Goal: Task Accomplishment & Management: Manage account settings

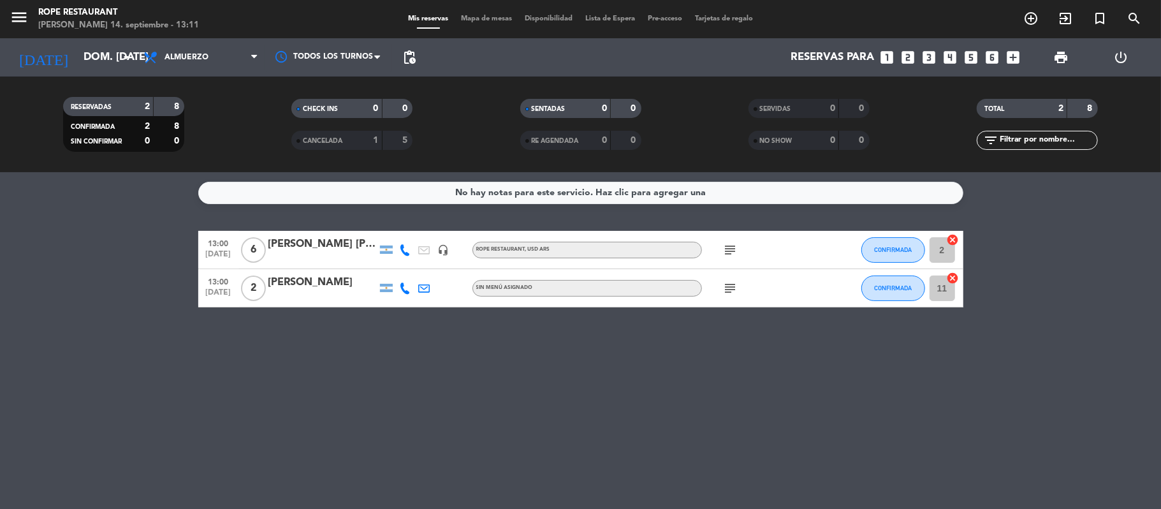
click at [281, 276] on div "[PERSON_NAME]" at bounding box center [322, 282] width 108 height 17
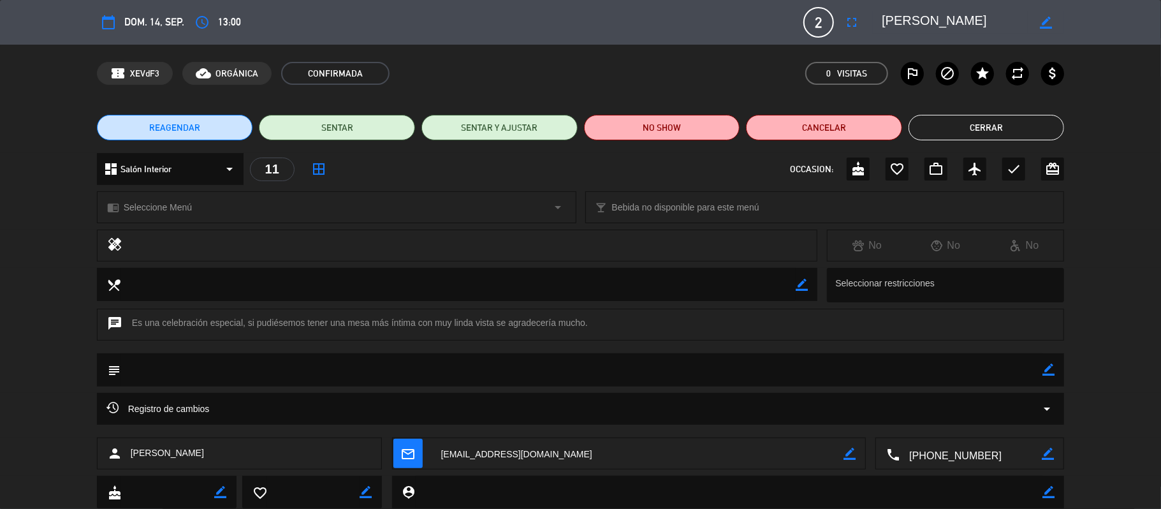
click at [907, 26] on textarea at bounding box center [955, 22] width 146 height 23
click at [907, 20] on textarea at bounding box center [955, 22] width 146 height 23
click at [911, 22] on textarea at bounding box center [955, 22] width 146 height 23
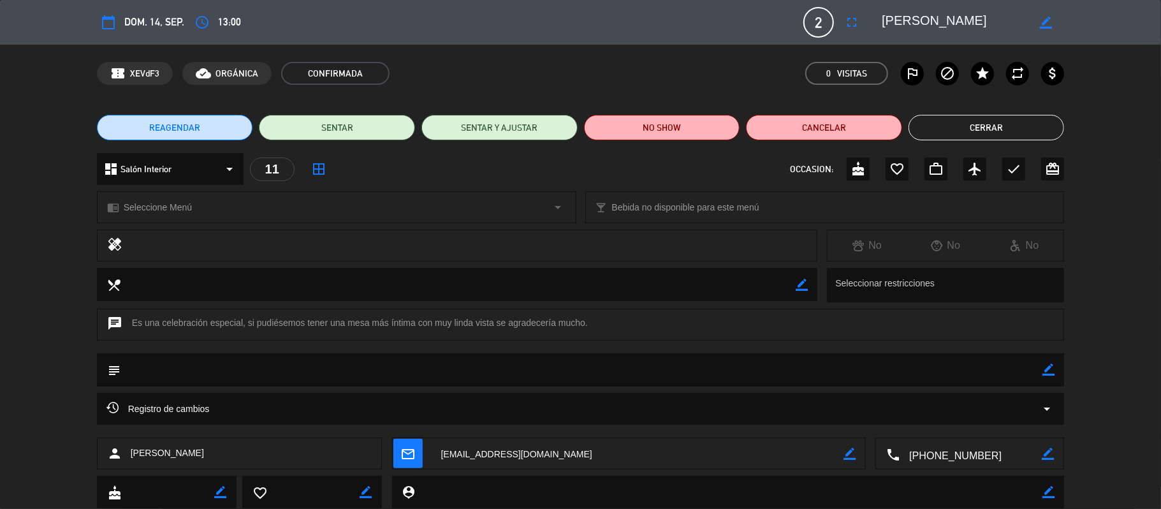
click at [911, 22] on textarea at bounding box center [955, 22] width 146 height 23
click at [1001, 143] on div "REAGENDAR SENTAR SENTAR Y AJUSTAR NO SHOW Cancelar Cerrar" at bounding box center [580, 127] width 1161 height 51
click at [996, 136] on button "Cerrar" at bounding box center [987, 128] width 156 height 26
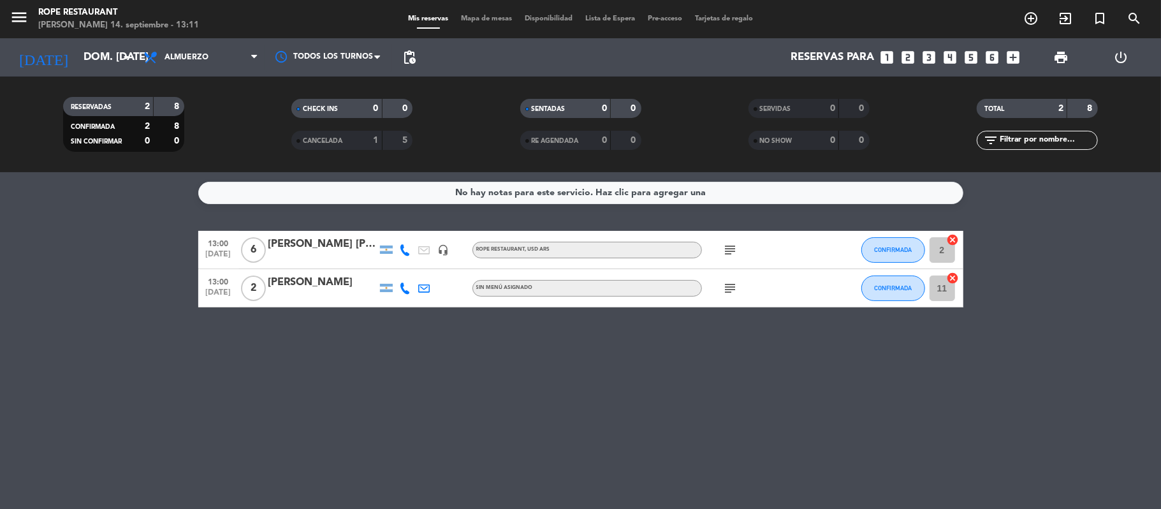
click at [309, 241] on div "[PERSON_NAME] [PERSON_NAME]" at bounding box center [322, 244] width 108 height 17
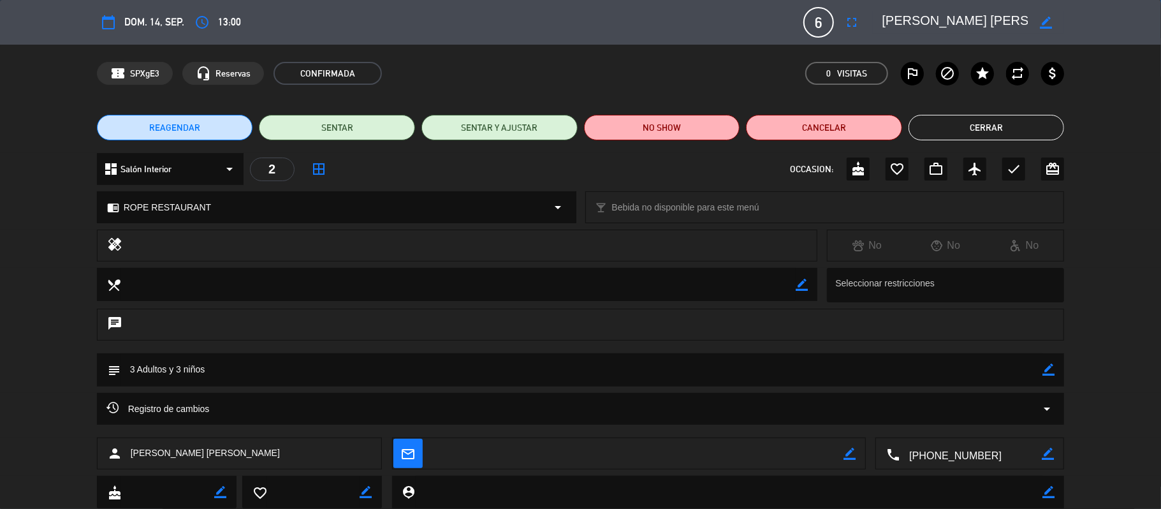
click at [902, 21] on textarea at bounding box center [955, 22] width 146 height 23
click at [980, 117] on button "Cerrar" at bounding box center [987, 128] width 156 height 26
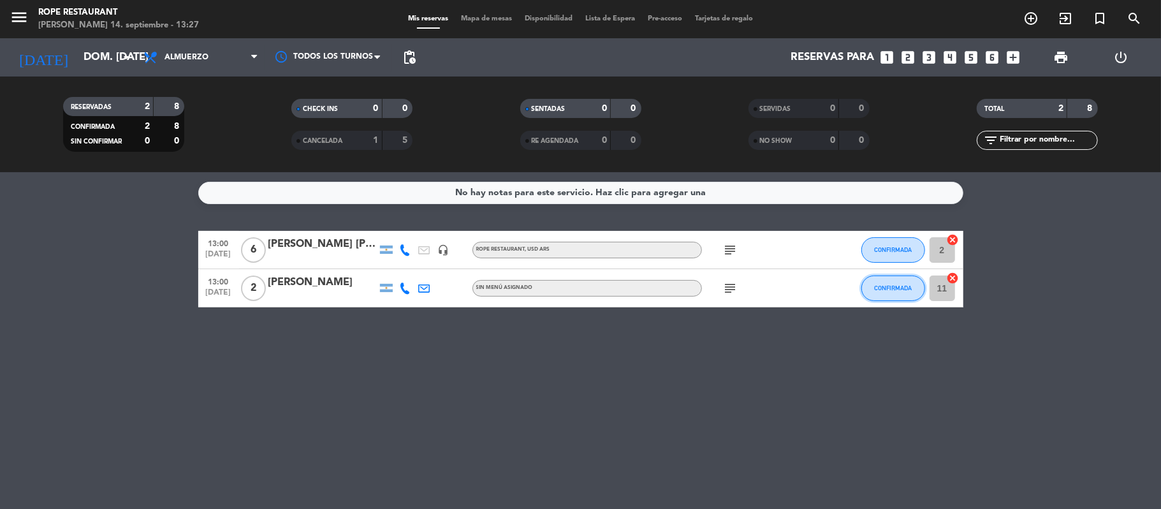
click at [865, 296] on button "CONFIRMADA" at bounding box center [894, 289] width 64 height 26
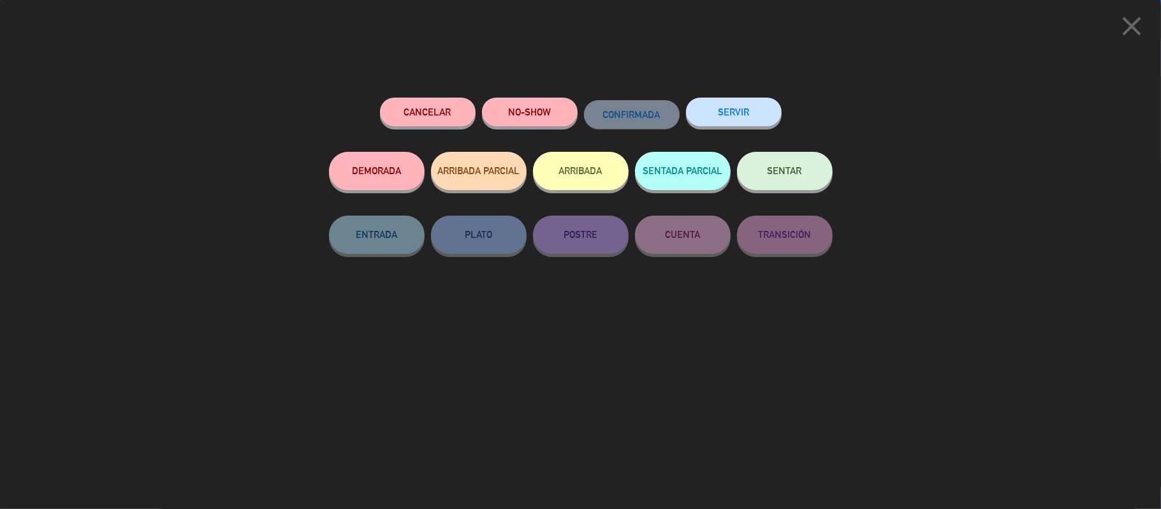
click at [791, 174] on span "SENTAR" at bounding box center [785, 170] width 34 height 11
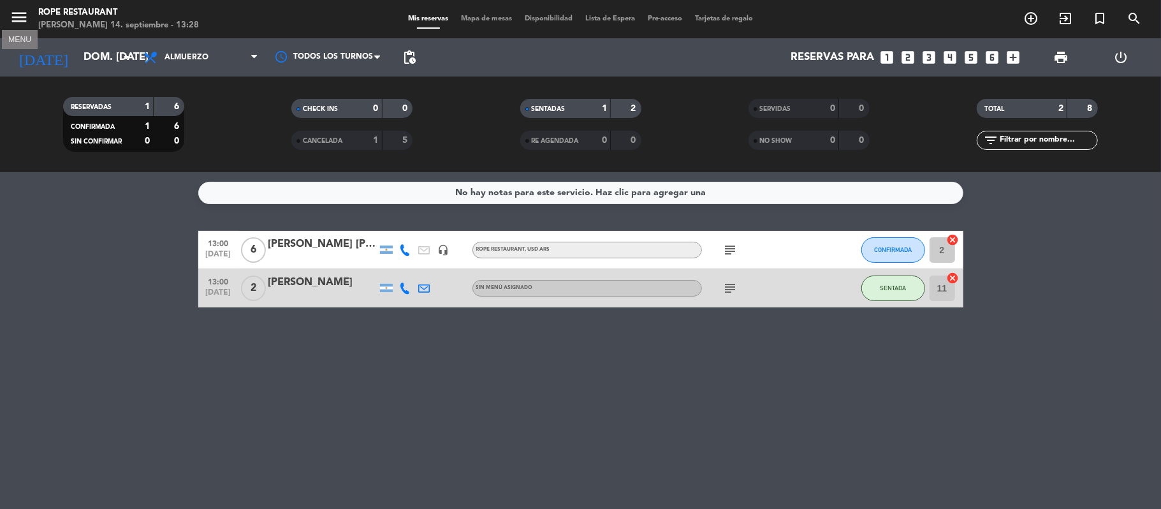
click at [14, 13] on icon "menu" at bounding box center [19, 17] width 19 height 19
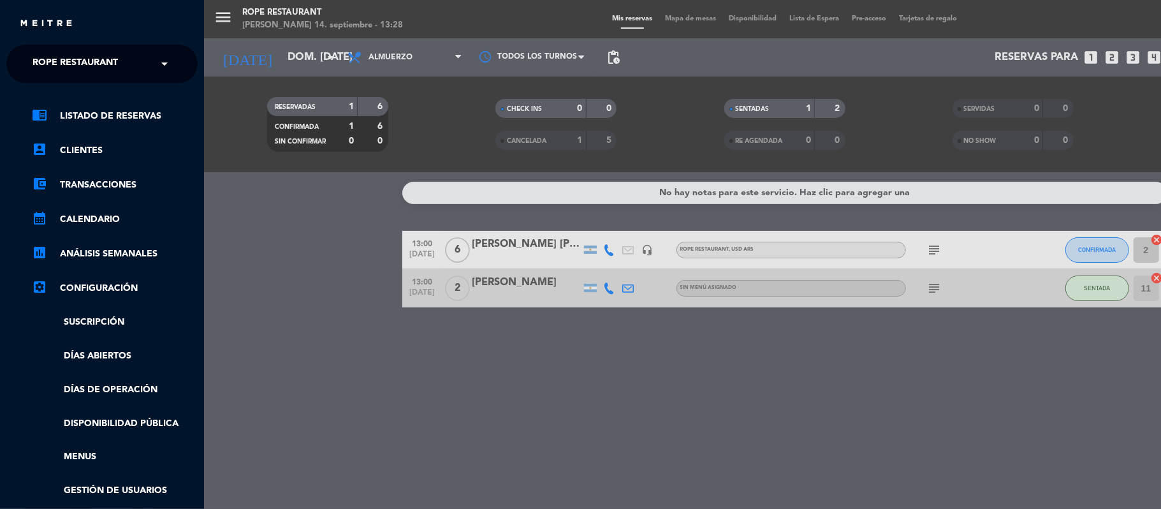
click at [60, 54] on span "Rope restaurant" at bounding box center [75, 63] width 85 height 27
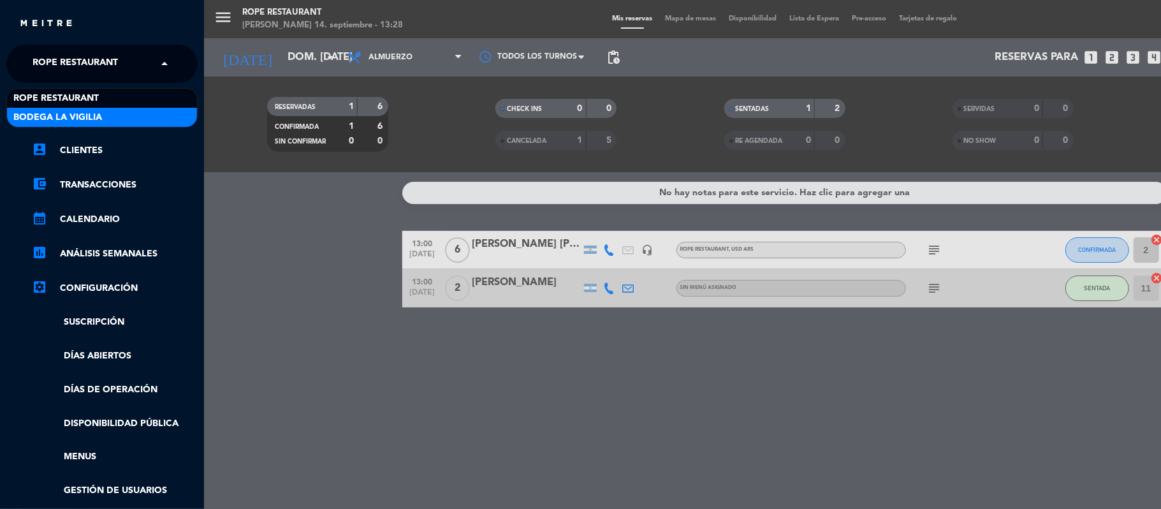
click at [80, 114] on span "Bodega La Vigilia" at bounding box center [57, 117] width 89 height 15
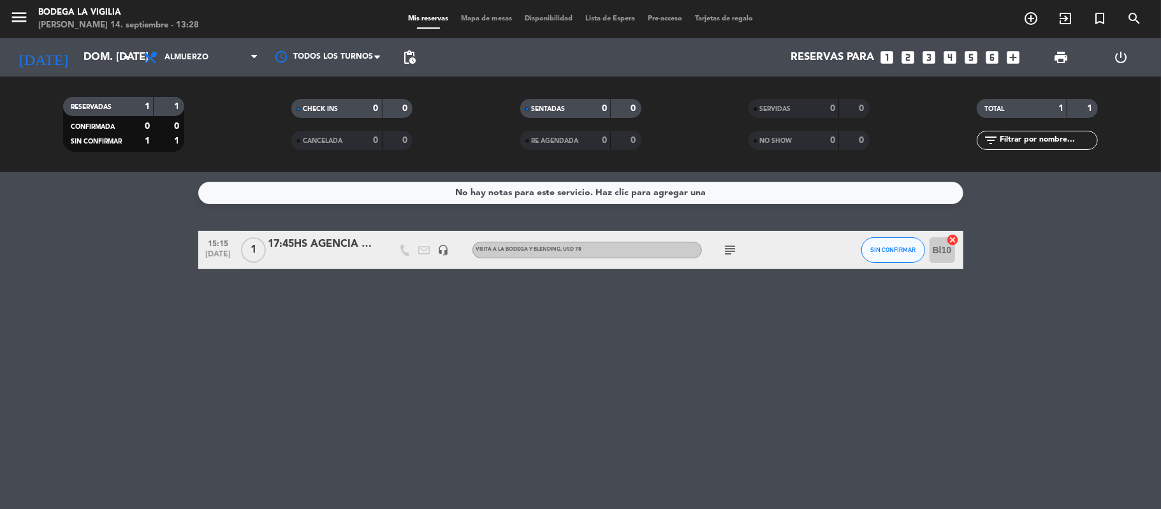
click at [731, 251] on icon "subject" at bounding box center [730, 249] width 15 height 15
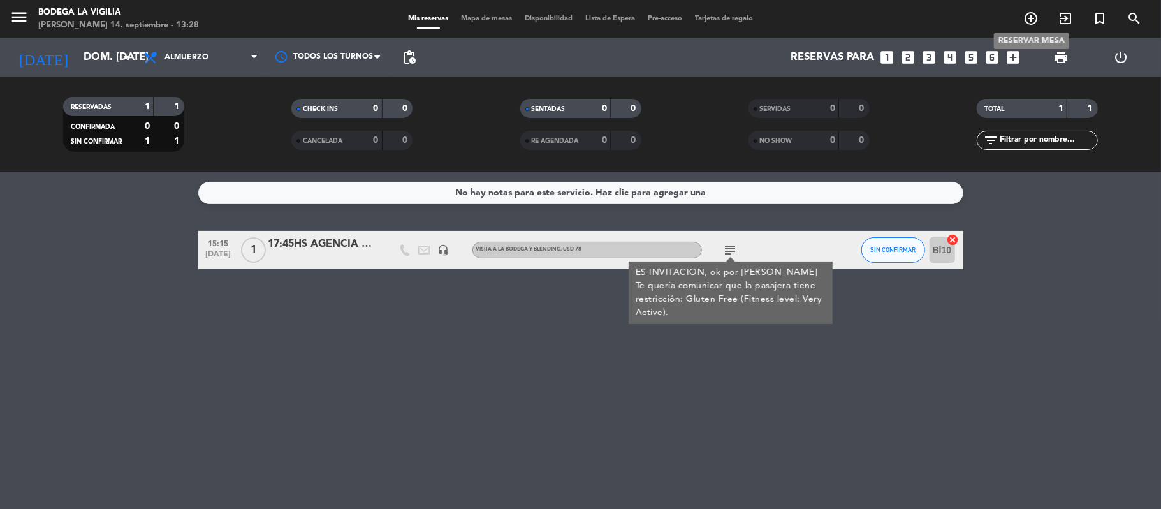
click at [1027, 19] on icon "add_circle_outline" at bounding box center [1031, 18] width 15 height 15
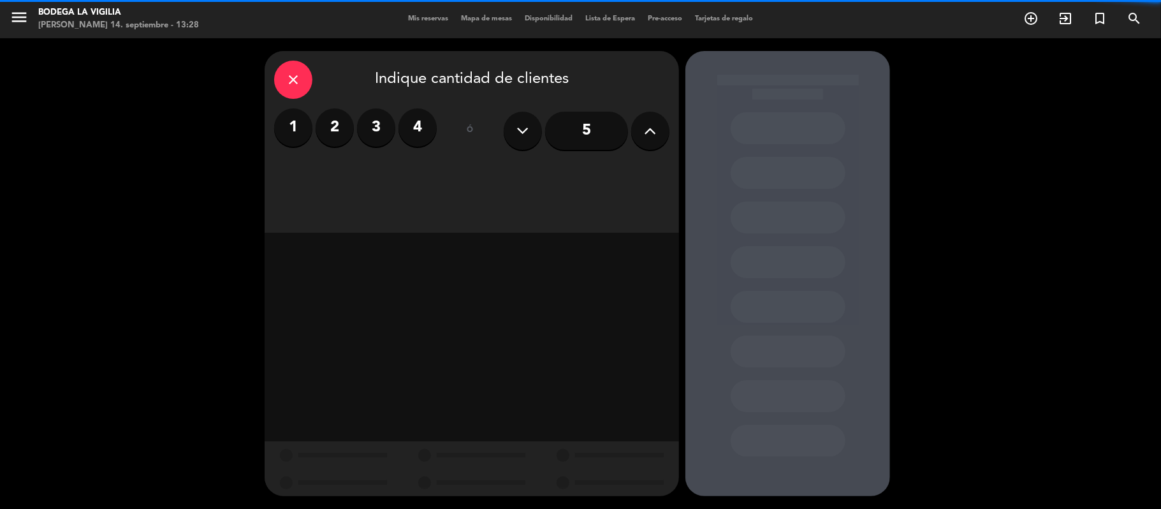
click at [415, 135] on label "4" at bounding box center [418, 127] width 38 height 38
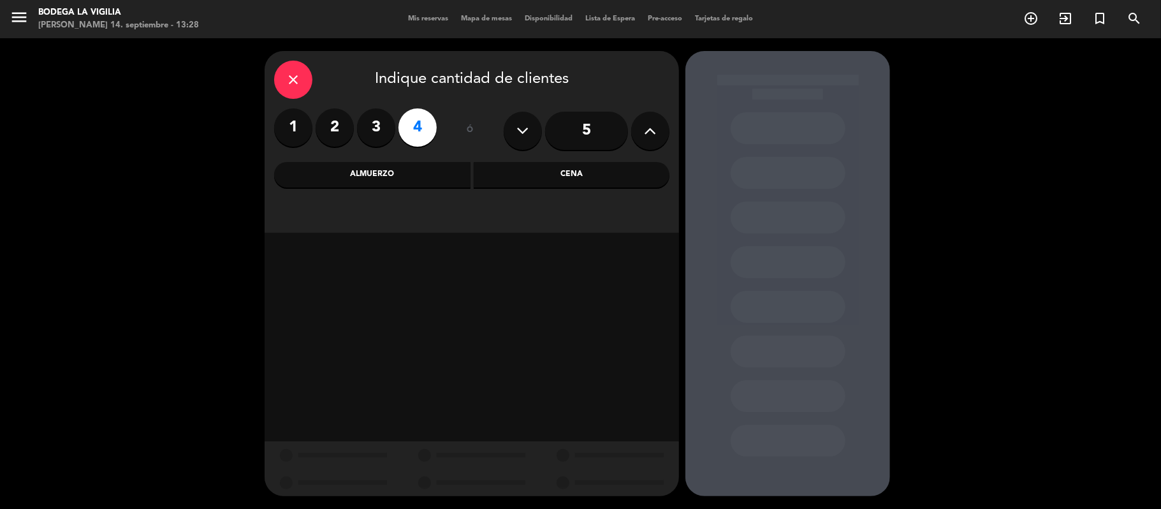
click at [429, 181] on div "Almuerzo" at bounding box center [372, 175] width 196 height 26
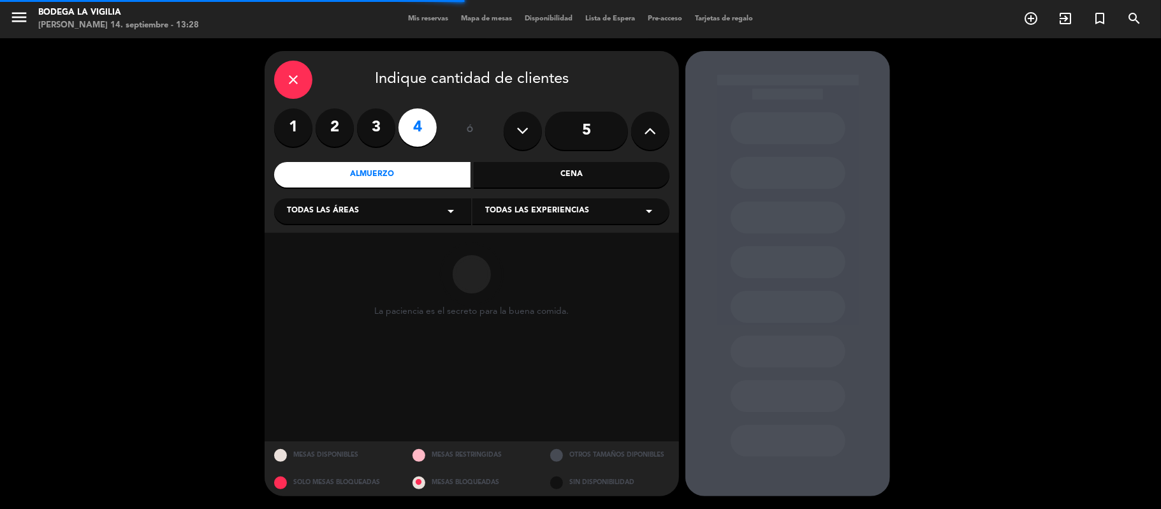
click at [426, 207] on div "Todas las áreas arrow_drop_down" at bounding box center [372, 211] width 197 height 26
click at [327, 296] on div "Visitas y degustaciones" at bounding box center [373, 299] width 172 height 13
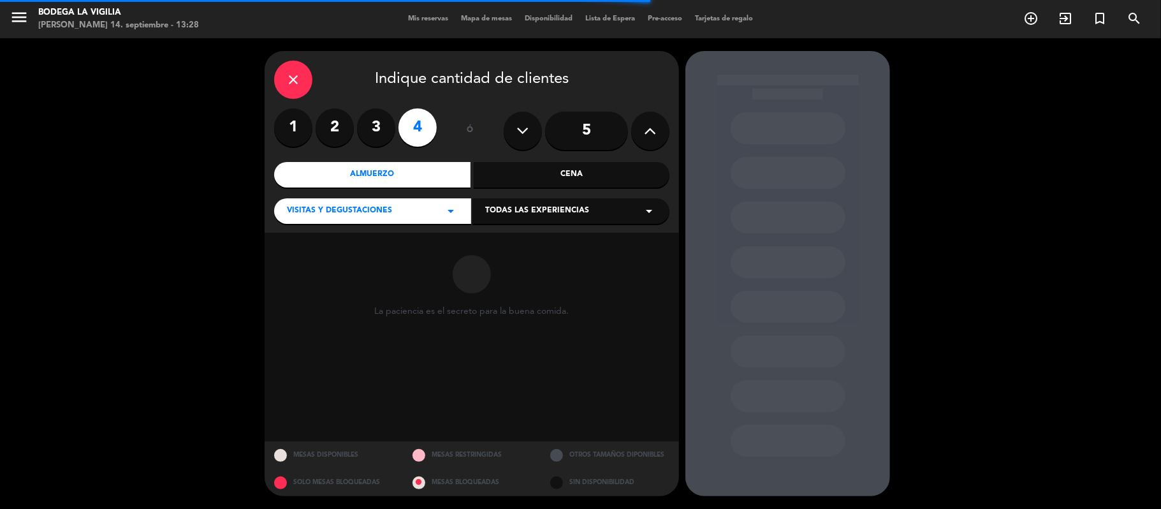
click at [524, 219] on div "Todas las experiencias arrow_drop_down" at bounding box center [571, 211] width 197 height 26
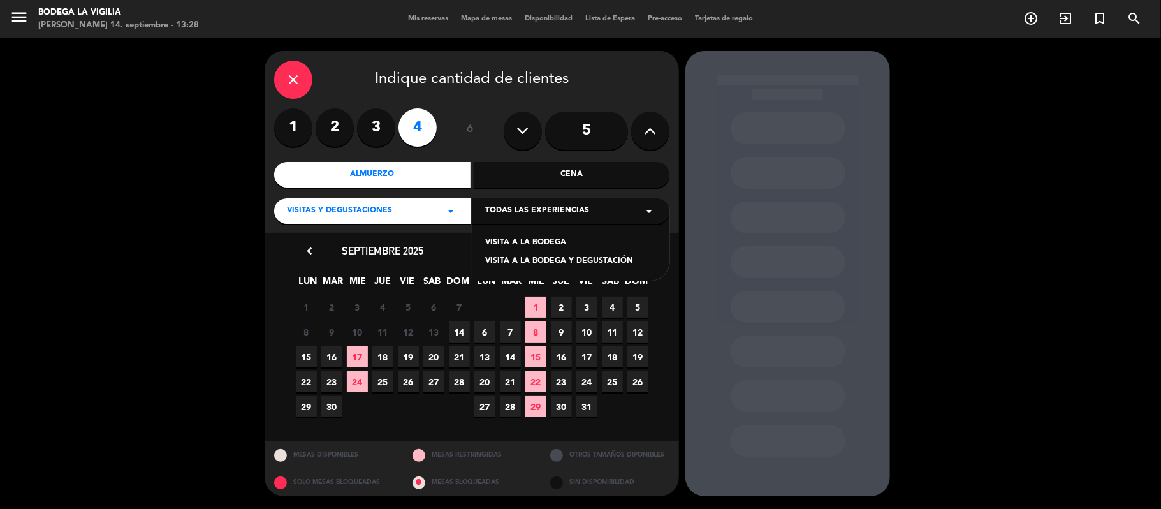
click at [513, 258] on div "VISITA A LA BODEGA Y DEGUSTACIÓN" at bounding box center [571, 261] width 172 height 13
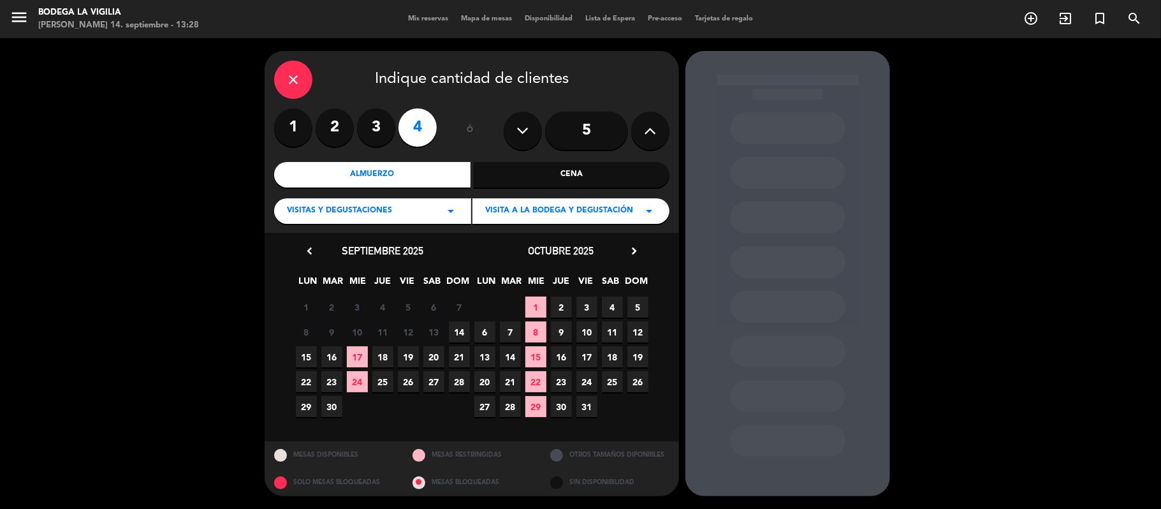
click at [467, 329] on span "14" at bounding box center [459, 331] width 21 height 21
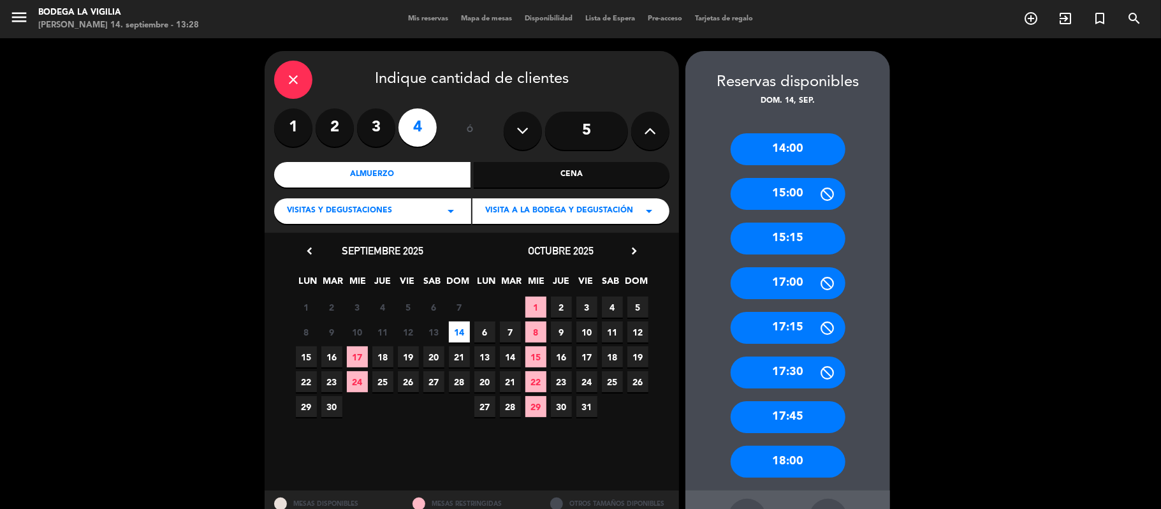
click at [784, 412] on div "17:45" at bounding box center [788, 417] width 115 height 32
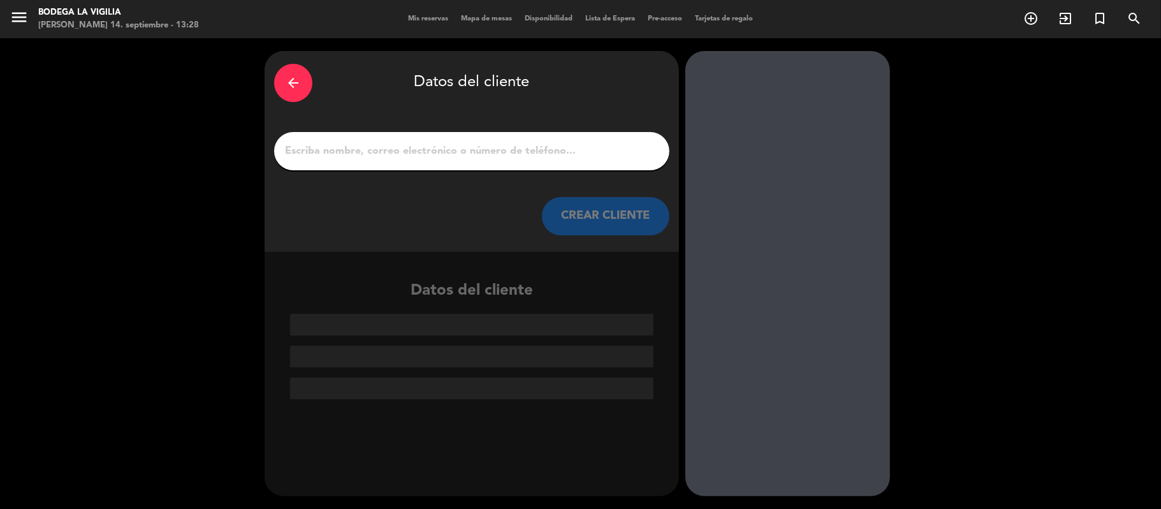
click at [580, 151] on input "1" at bounding box center [472, 151] width 376 height 18
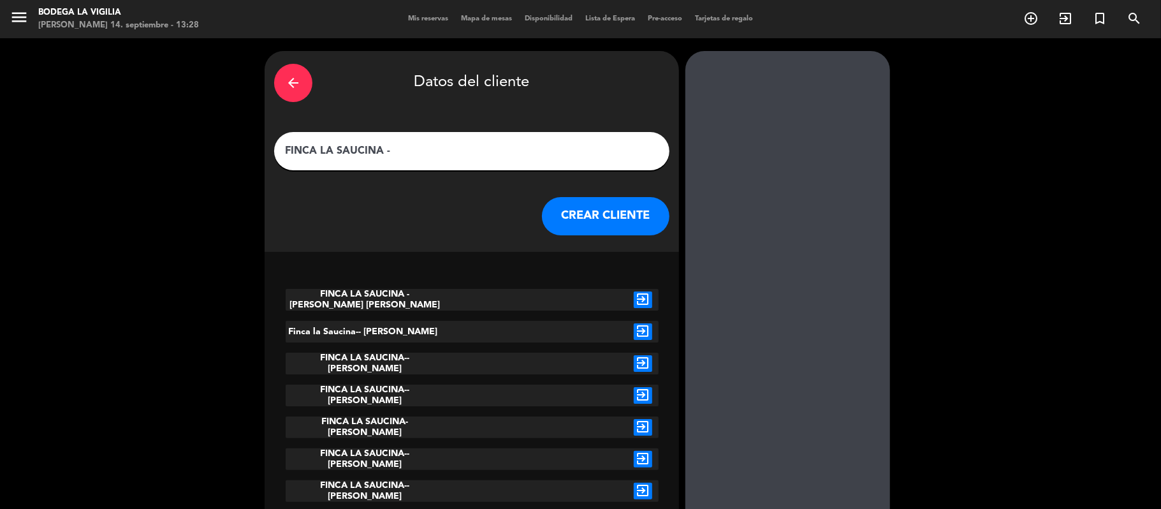
paste input "[PERSON_NAME]"
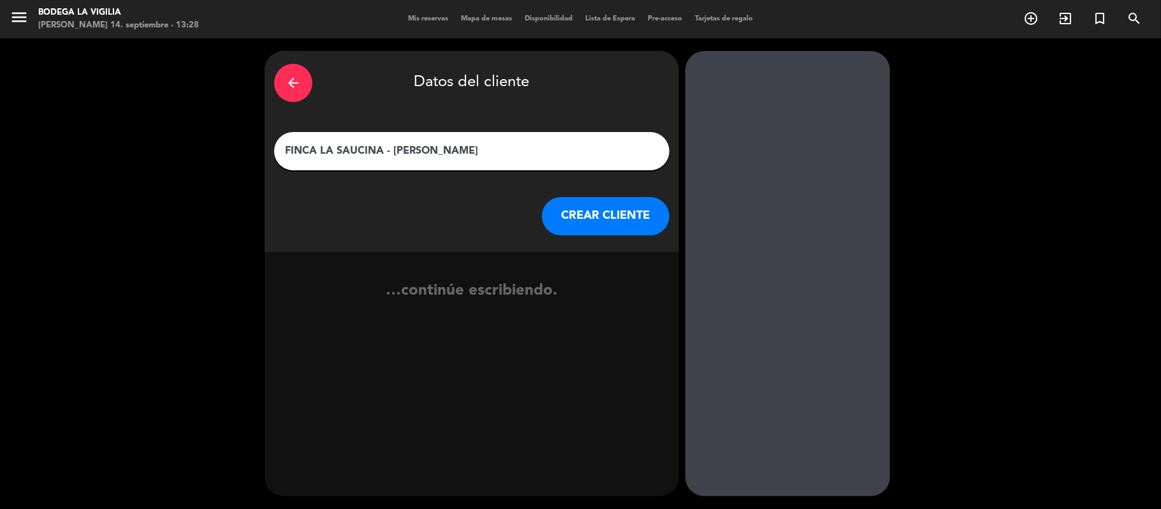
type input "FINCA LA SAUCINA - [PERSON_NAME]"
click at [615, 224] on button "CREAR CLIENTE" at bounding box center [606, 216] width 128 height 38
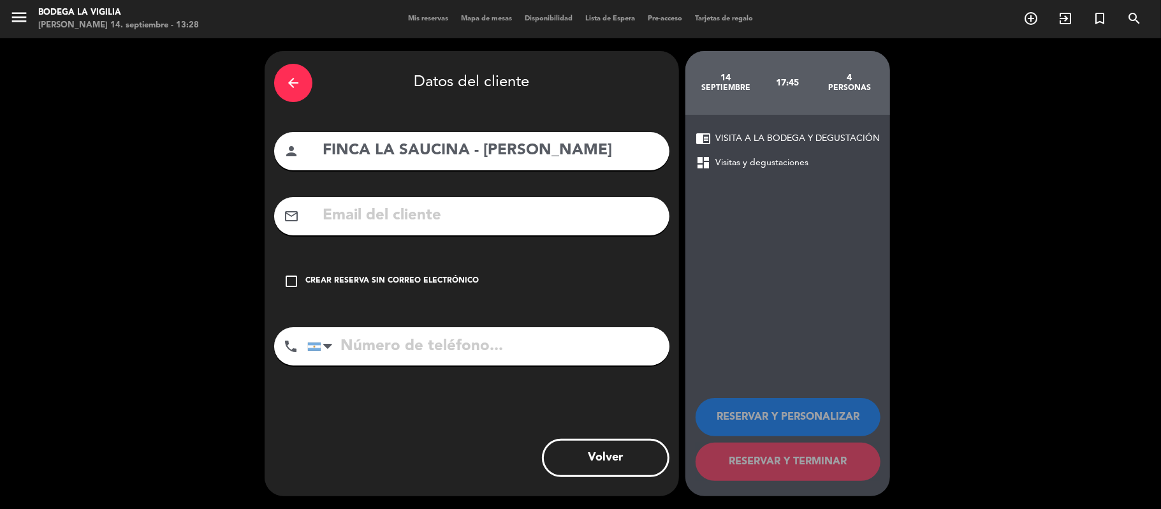
click at [429, 287] on div "Crear reserva sin correo electrónico" at bounding box center [391, 281] width 173 height 13
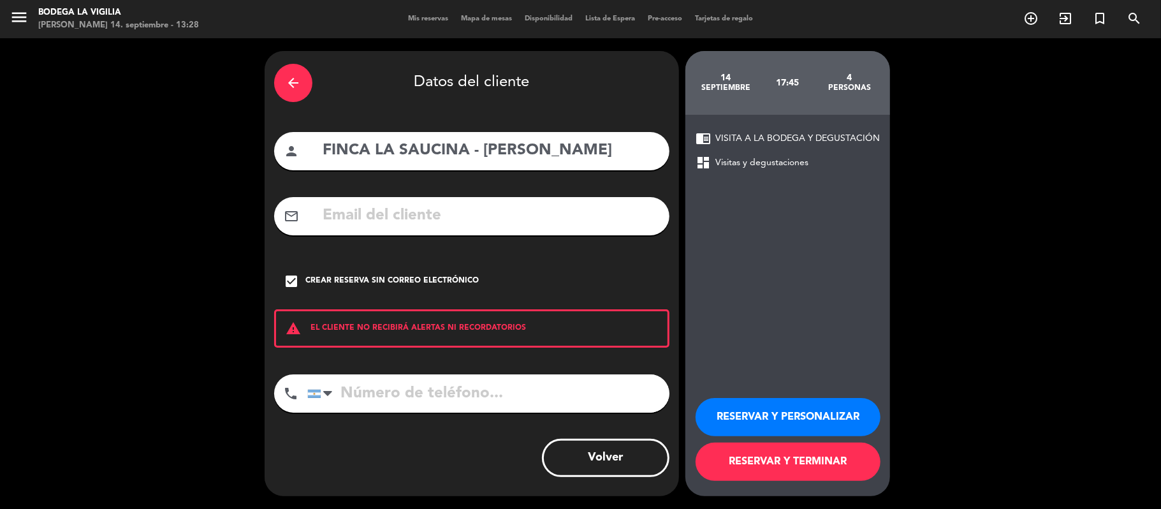
drag, startPoint x: 721, startPoint y: 460, endPoint x: 419, endPoint y: 432, distance: 303.0
click at [722, 460] on button "RESERVAR Y TERMINAR" at bounding box center [788, 462] width 185 height 38
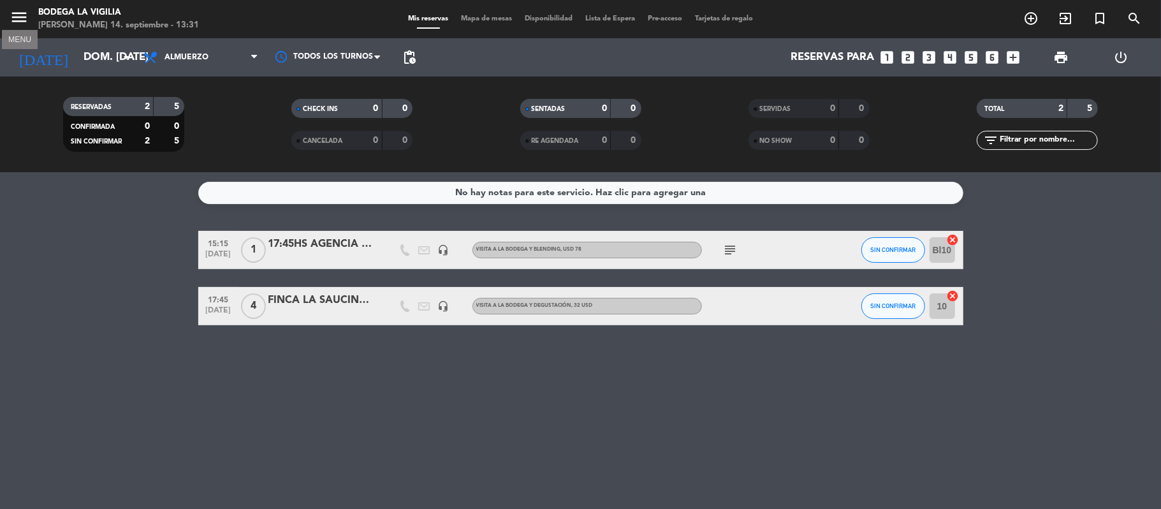
click at [19, 22] on icon "menu" at bounding box center [19, 17] width 19 height 19
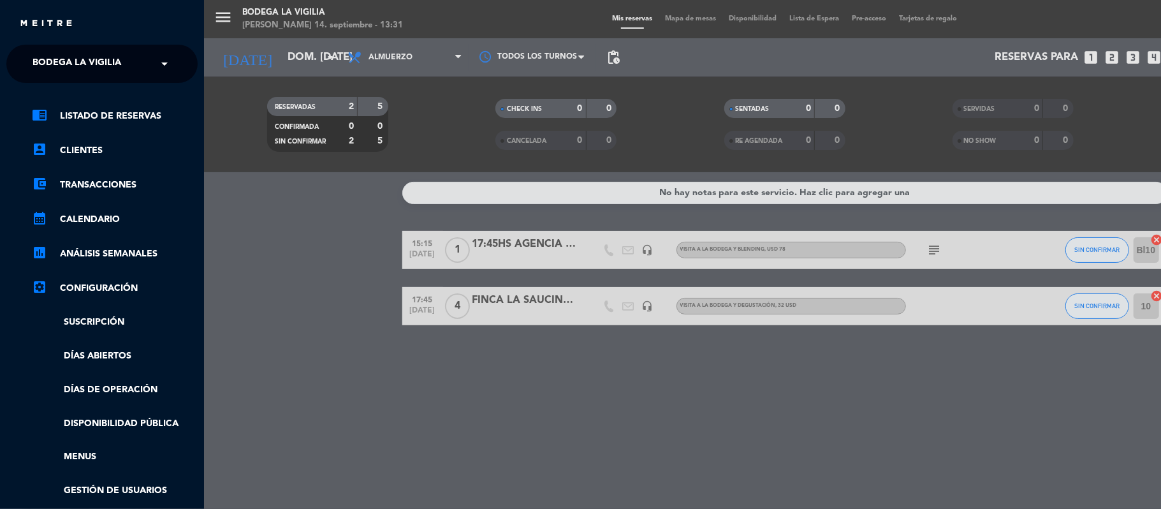
click at [87, 79] on ng-select "× Bodega La Vigilia ×" at bounding box center [101, 64] width 191 height 38
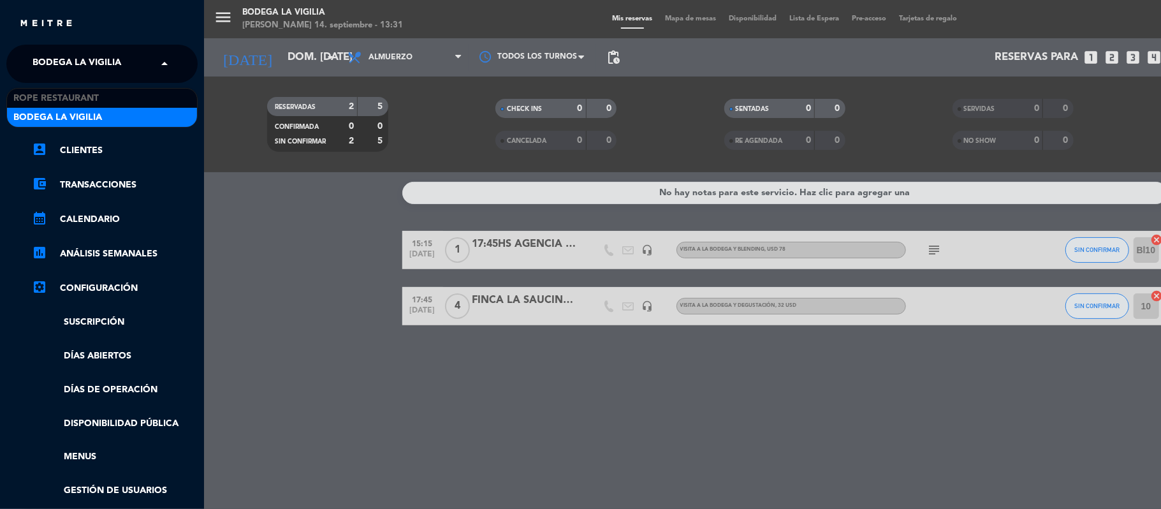
click at [95, 66] on span "Bodega La Vigilia" at bounding box center [77, 63] width 89 height 27
click at [105, 97] on div "Rope restaurant" at bounding box center [102, 98] width 190 height 19
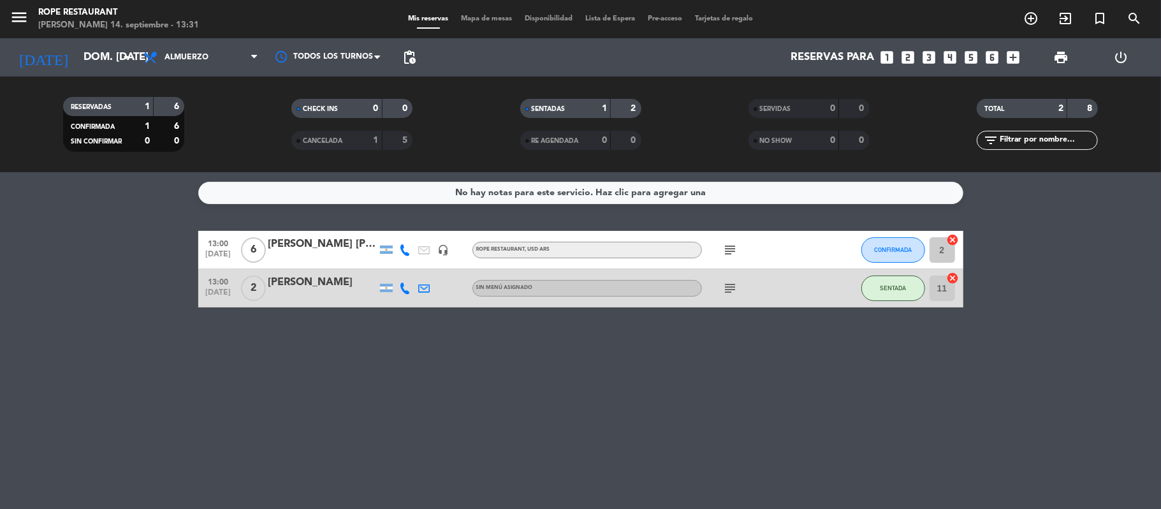
click at [325, 244] on div "[PERSON_NAME] [PERSON_NAME]" at bounding box center [322, 244] width 108 height 17
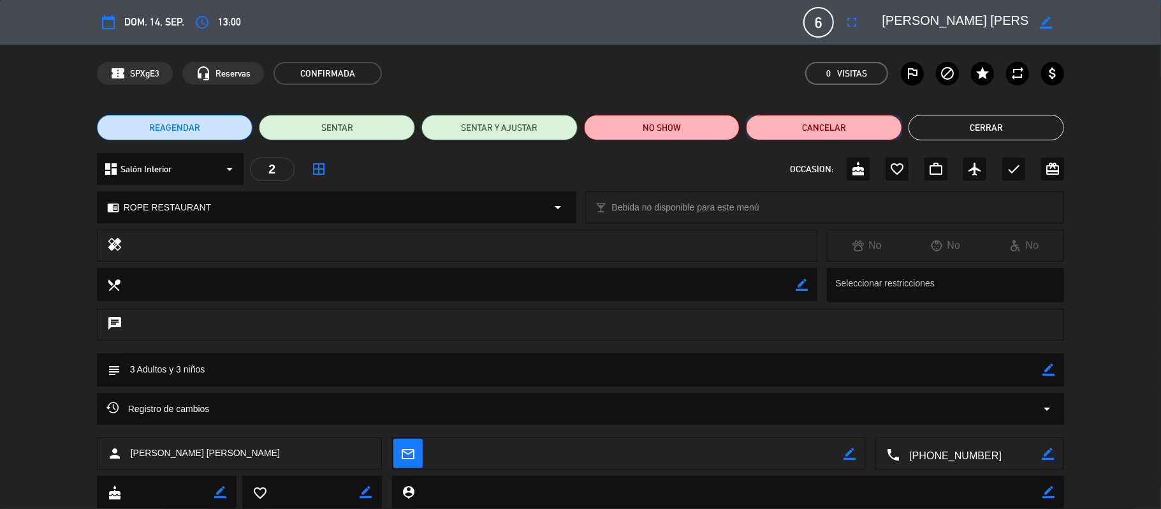
click at [839, 117] on button "Cancelar" at bounding box center [824, 128] width 156 height 26
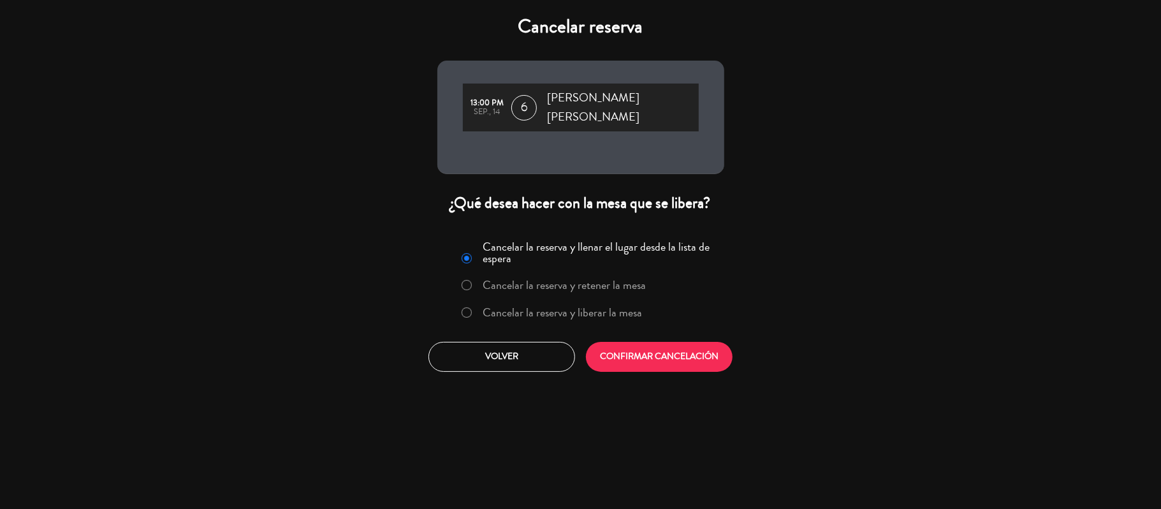
click at [575, 307] on label "Cancelar la reserva y liberar la mesa" at bounding box center [562, 312] width 159 height 11
drag, startPoint x: 739, startPoint y: 337, endPoint x: 750, endPoint y: 341, distance: 12.1
click at [743, 341] on div "Cancelar reserva 13:00 PM sep., 14 6 [PERSON_NAME] [PERSON_NAME] ¿Qué desea hac…" at bounding box center [580, 254] width 1161 height 509
click at [686, 342] on button "CONFIRMAR CANCELACIÓN" at bounding box center [659, 357] width 147 height 30
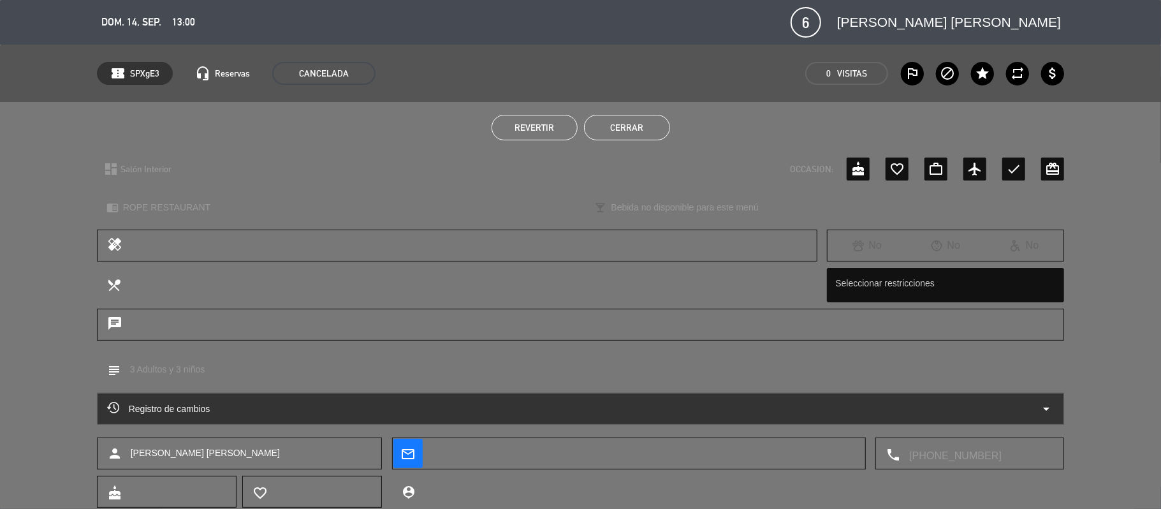
click at [592, 133] on button "Cerrar" at bounding box center [627, 128] width 86 height 26
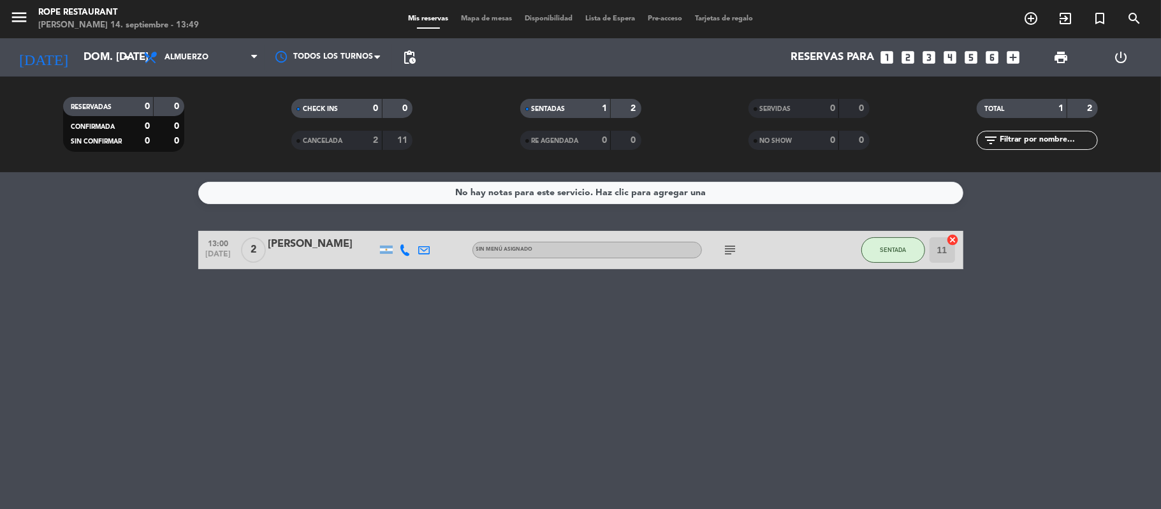
click at [8, 16] on div "menu Rope restaurant [PERSON_NAME] 14. septiembre - 13:49" at bounding box center [145, 19] width 290 height 30
click at [27, 16] on icon "menu" at bounding box center [19, 17] width 19 height 19
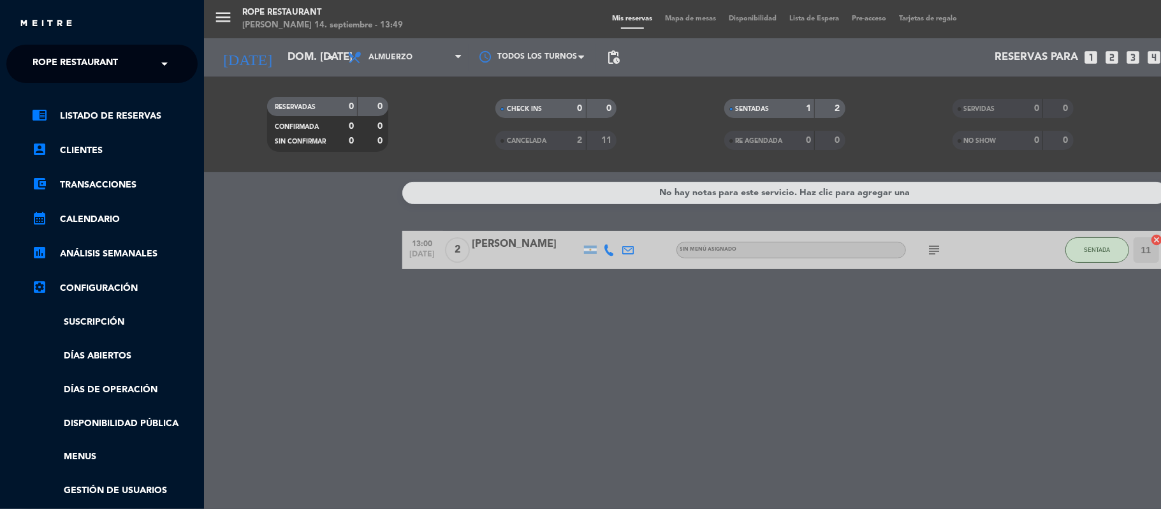
click at [51, 62] on span "Rope restaurant" at bounding box center [75, 63] width 85 height 27
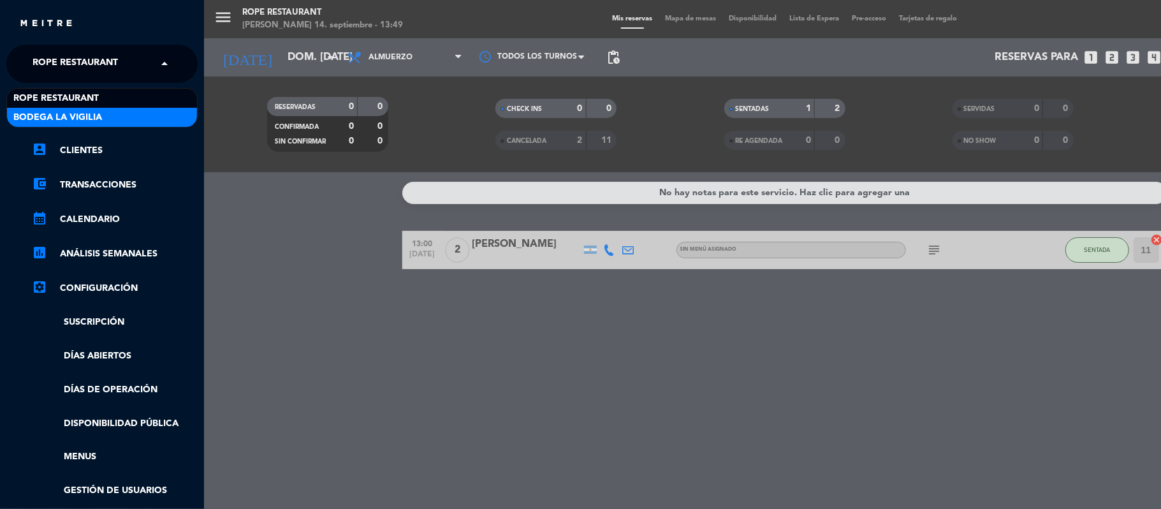
click at [68, 113] on span "Bodega La Vigilia" at bounding box center [57, 117] width 89 height 15
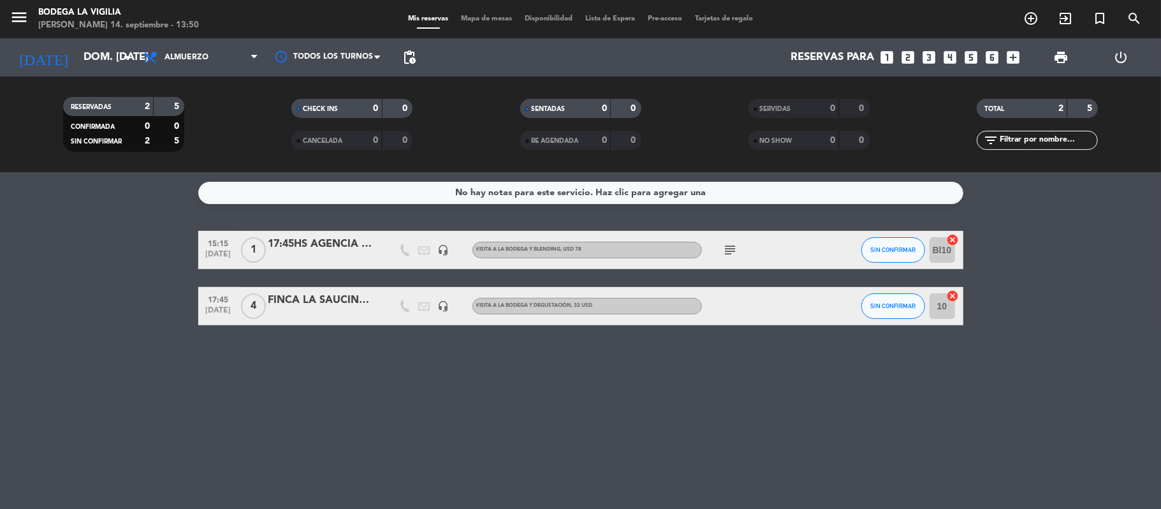
click at [316, 297] on div "FINCA LA SAUCINA - [PERSON_NAME]" at bounding box center [322, 300] width 108 height 17
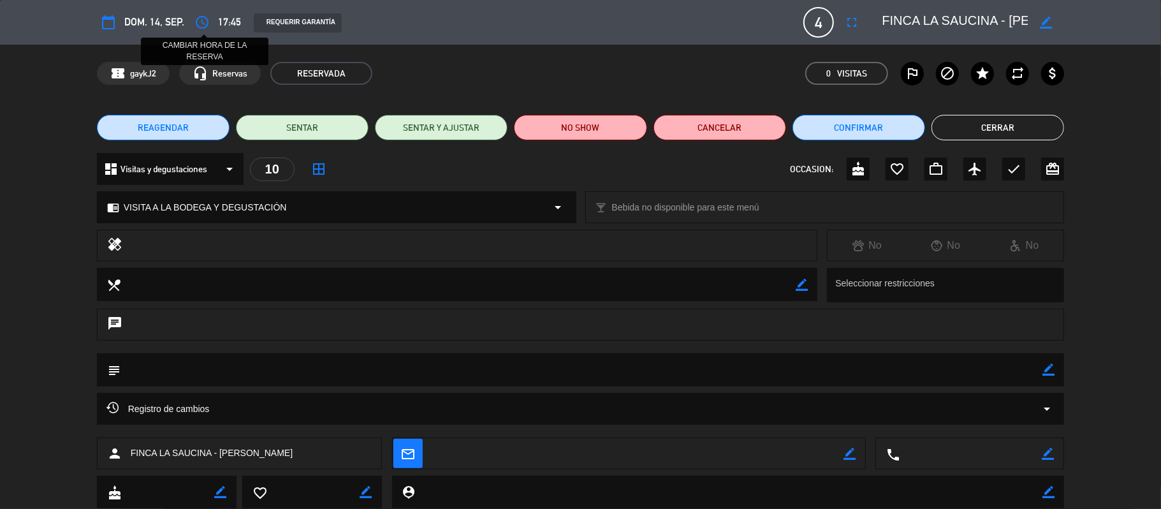
click at [202, 26] on icon "access_time" at bounding box center [202, 22] width 15 height 15
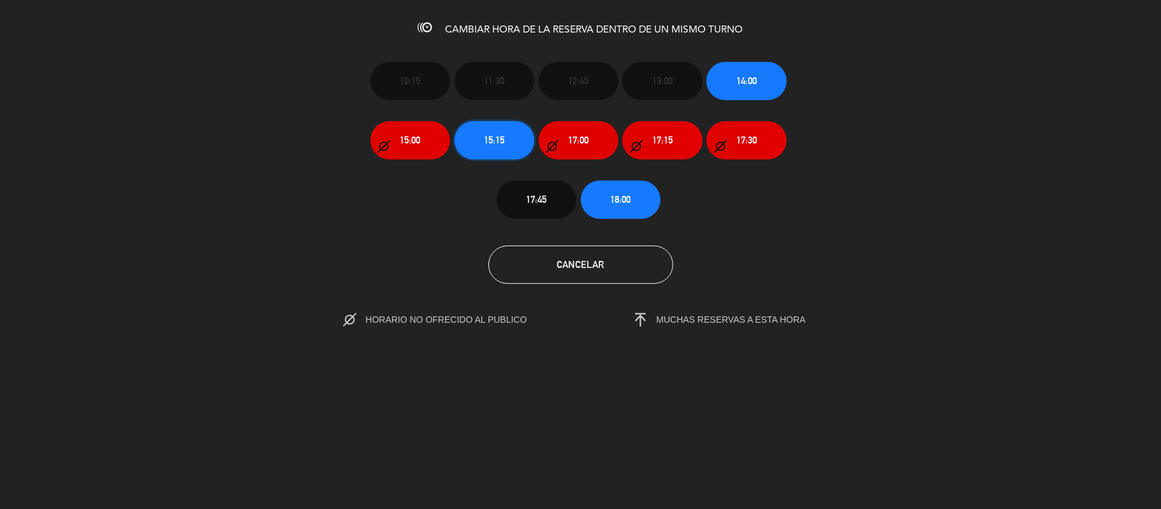
click at [520, 136] on button "15:15" at bounding box center [495, 140] width 80 height 38
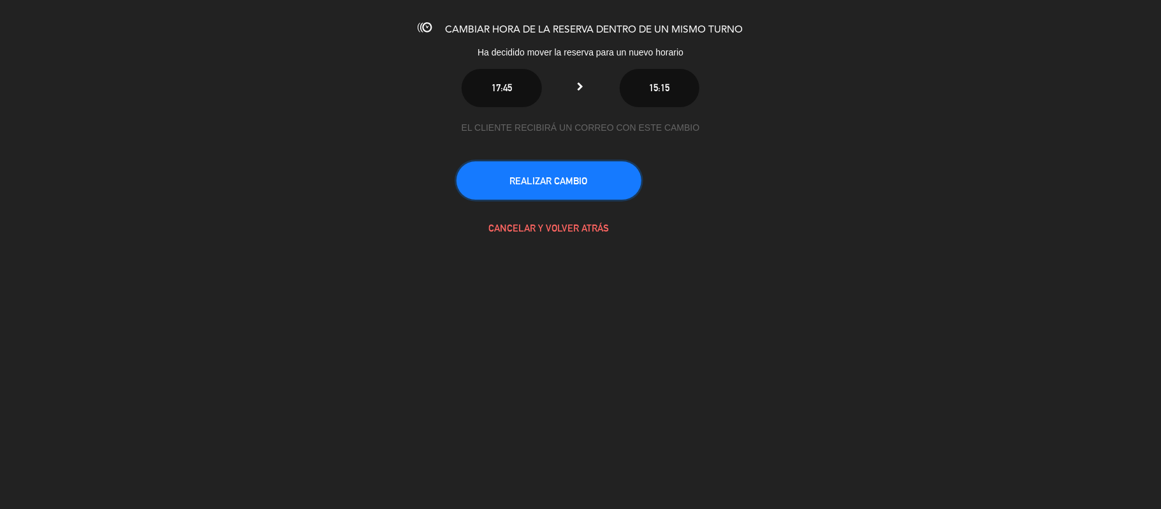
click at [572, 173] on button "REALIZAR CAMBIO" at bounding box center [549, 180] width 185 height 38
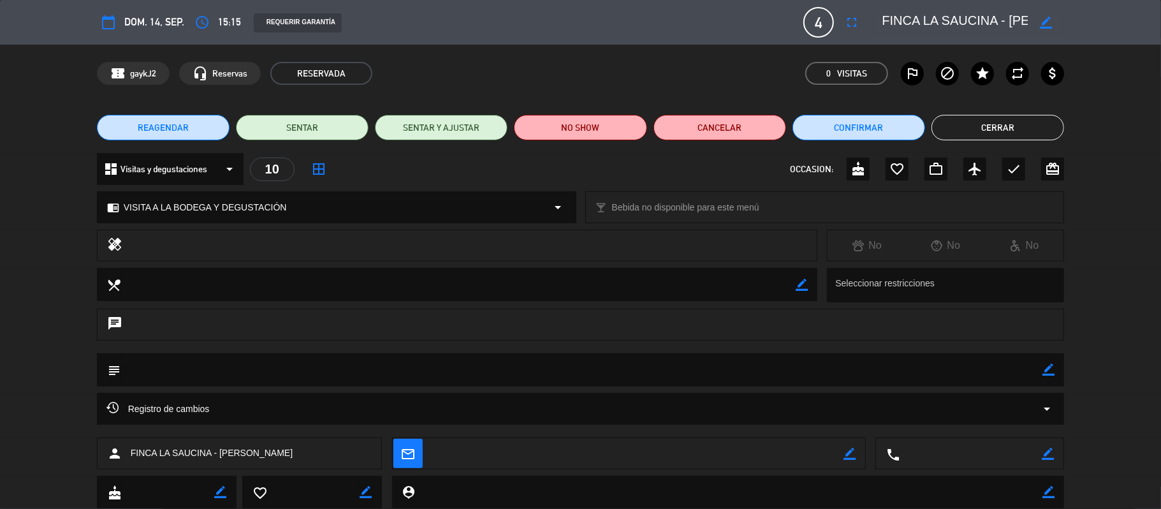
click at [221, 18] on span "15:15" at bounding box center [229, 22] width 23 height 17
click at [849, 21] on icon "fullscreen" at bounding box center [851, 22] width 15 height 15
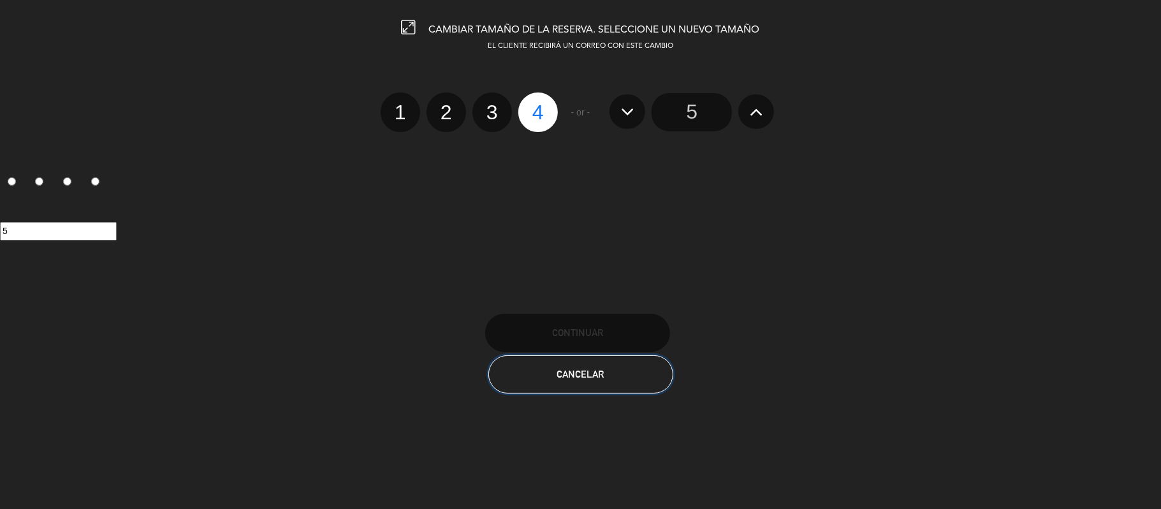
click at [603, 384] on button "Cancelar" at bounding box center [581, 374] width 185 height 38
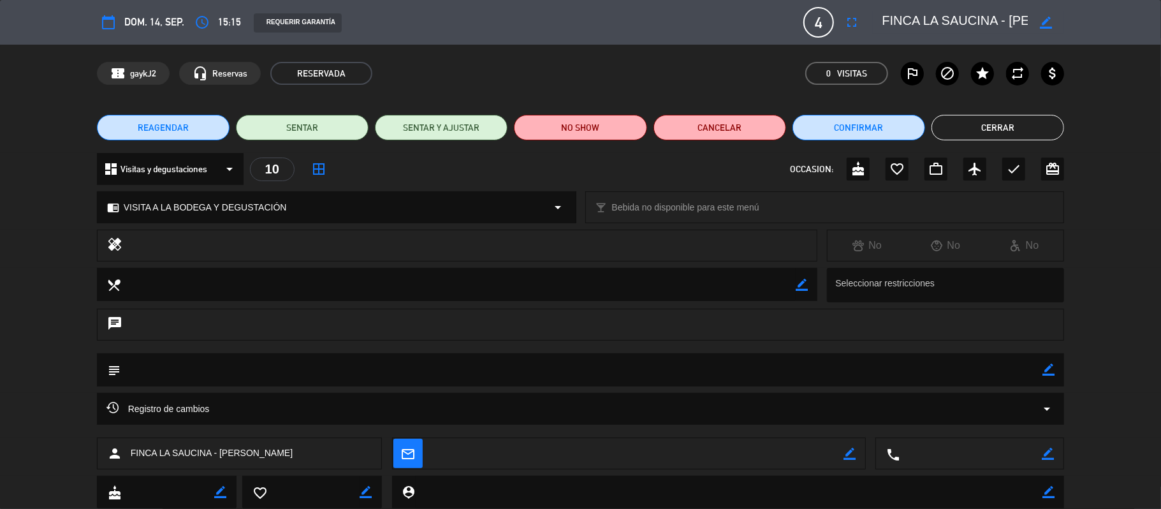
click at [1047, 24] on icon "border_color" at bounding box center [1046, 23] width 12 height 12
drag, startPoint x: 881, startPoint y: 16, endPoint x: 983, endPoint y: 17, distance: 101.4
click at [1075, 21] on div "calendar_today dom. 14, sep. access_time 15:15 REQUERIR GARANTÍA 4 FINCA LA SAU…" at bounding box center [580, 22] width 1161 height 45
click at [962, 14] on textarea at bounding box center [955, 22] width 146 height 23
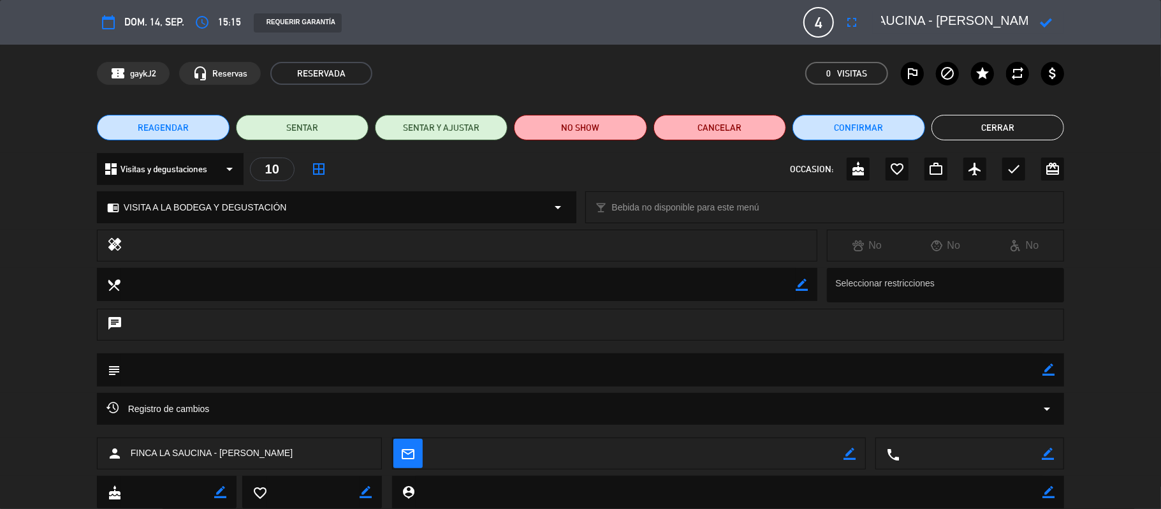
scroll to position [0, 0]
drag, startPoint x: 926, startPoint y: 24, endPoint x: 723, endPoint y: 33, distance: 203.7
click at [721, 33] on div "calendar_today dom. 14, sep. access_time 15:15 REQUERIR GARANTÍA 4 FINCA LA SAU…" at bounding box center [581, 22] width 968 height 31
click at [909, 22] on textarea at bounding box center [955, 22] width 146 height 23
click at [883, 22] on textarea at bounding box center [955, 22] width 146 height 23
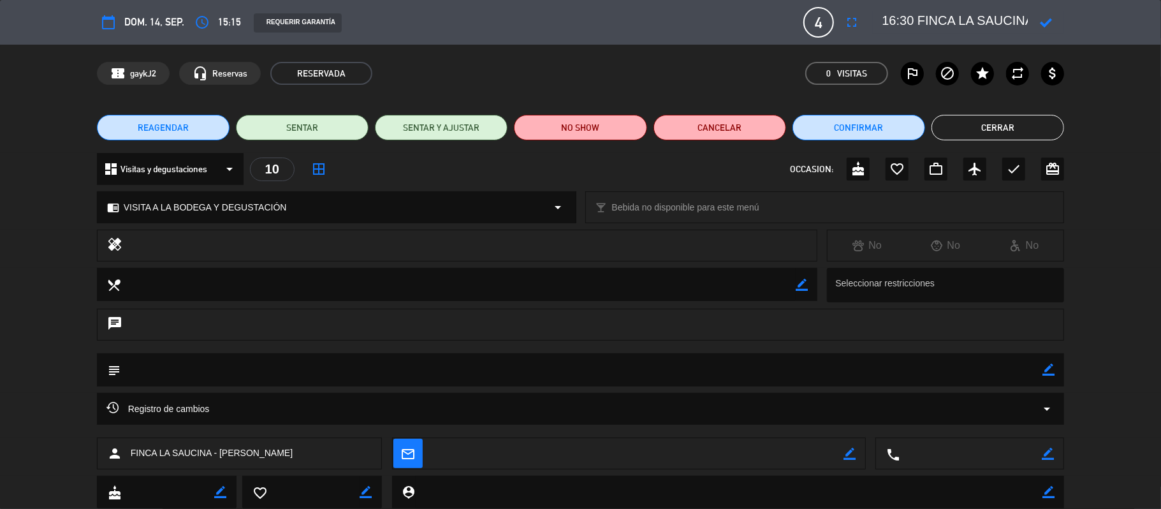
type textarea "16:30 FINCA LA SAUCINA - [PERSON_NAME]"
click at [1047, 18] on icon at bounding box center [1046, 23] width 12 height 12
click at [1005, 135] on button "Cerrar" at bounding box center [998, 128] width 133 height 26
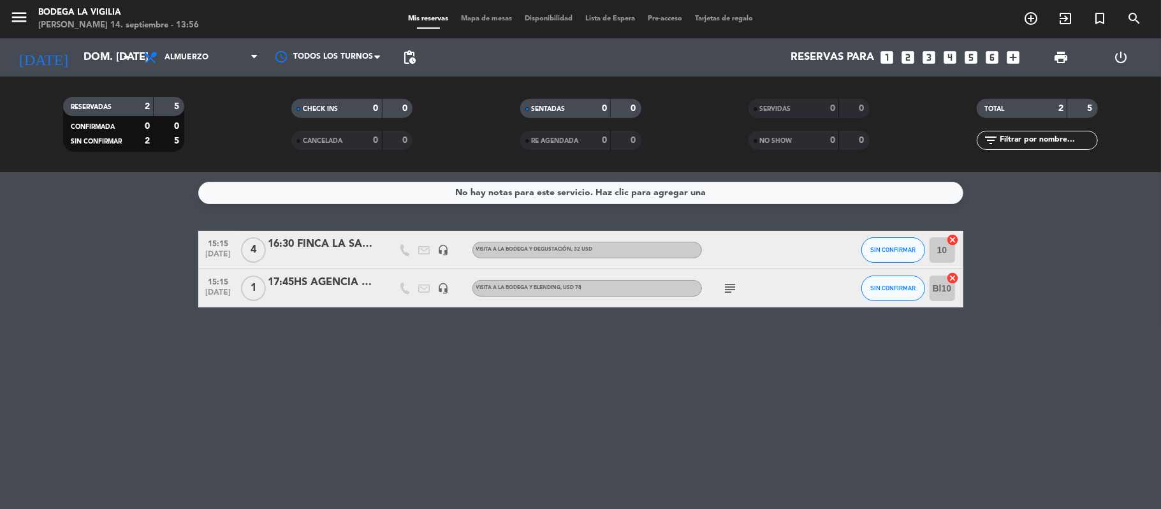
click at [330, 278] on div "17:45HS AGENCIA ALCHEMHY-SITE" at bounding box center [322, 282] width 108 height 17
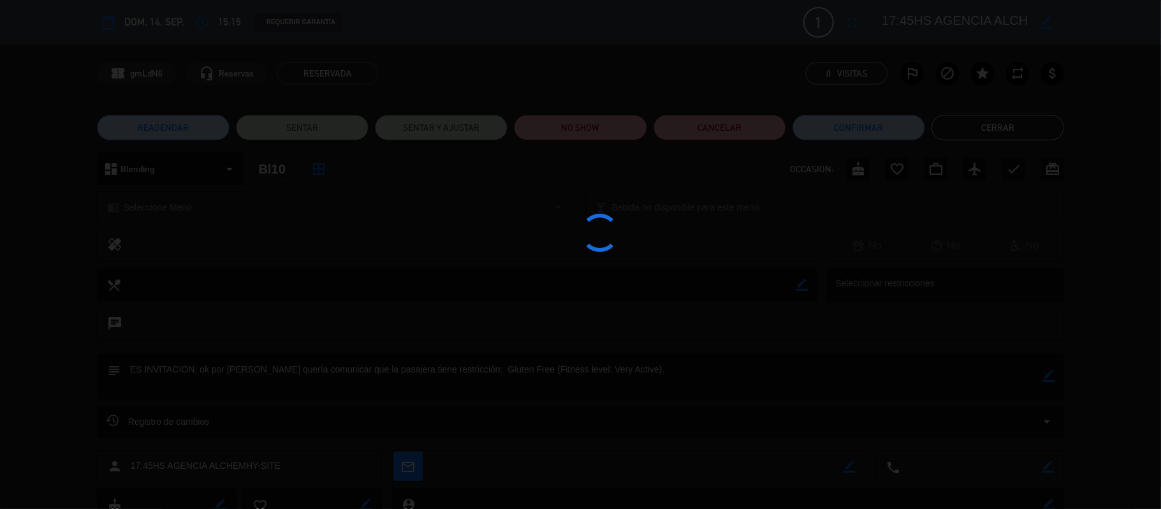
click at [330, 279] on div at bounding box center [580, 254] width 1161 height 509
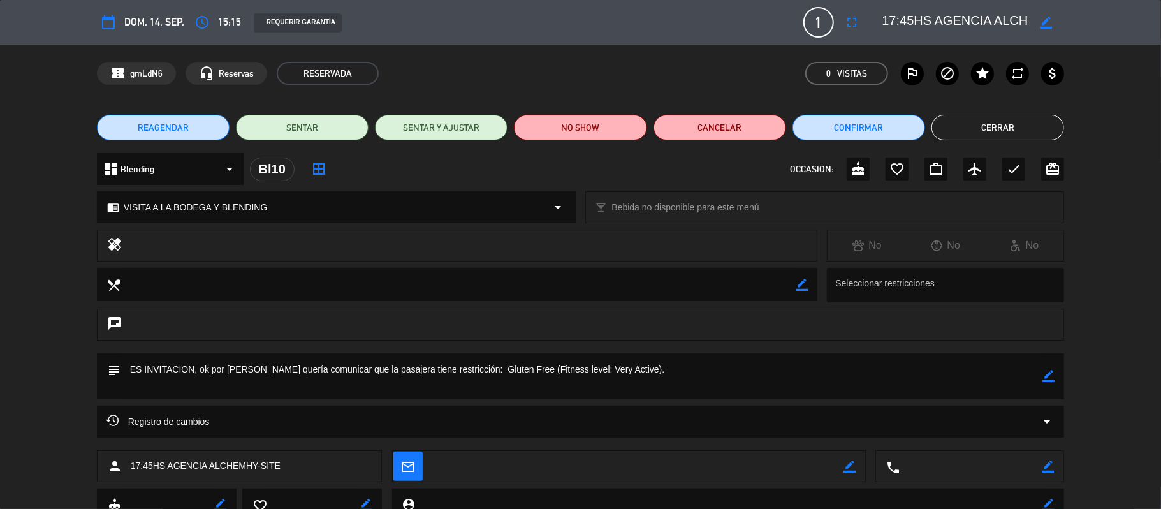
scroll to position [0, 68]
drag, startPoint x: 942, startPoint y: 18, endPoint x: 1161, endPoint y: -38, distance: 226.0
click at [1161, 0] on html "close × Bodega La Vigilia × chrome_reader_mode Listado de Reservas account_box …" at bounding box center [580, 254] width 1161 height 509
click at [950, 29] on textarea at bounding box center [955, 22] width 146 height 23
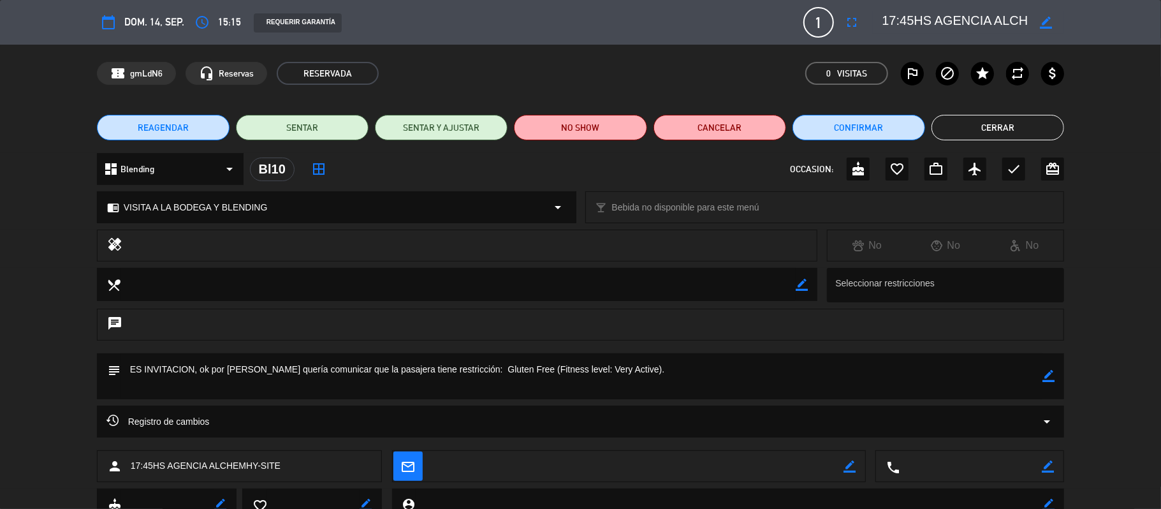
drag, startPoint x: 886, startPoint y: 34, endPoint x: 782, endPoint y: 47, distance: 104.7
click at [782, 47] on div "calendar_today dom. 14, sep. access_time 15:15 REQUERIR GARANTÍA 1 17:45HS AGEN…" at bounding box center [580, 254] width 1161 height 509
click at [899, 19] on textarea at bounding box center [955, 22] width 146 height 23
click at [202, 18] on icon "access_time" at bounding box center [202, 22] width 15 height 15
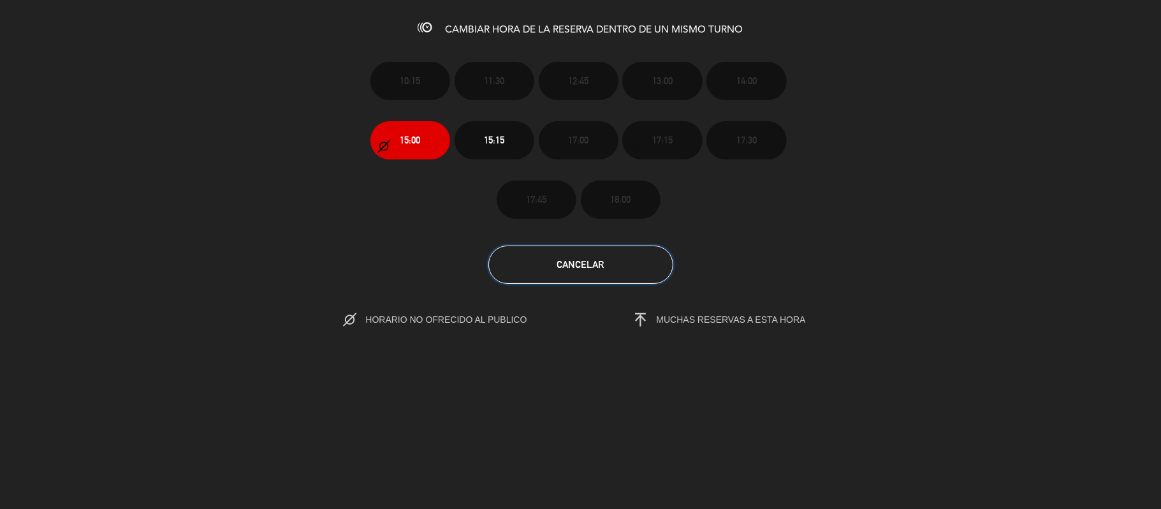
click at [614, 256] on button "Cancelar" at bounding box center [581, 265] width 185 height 38
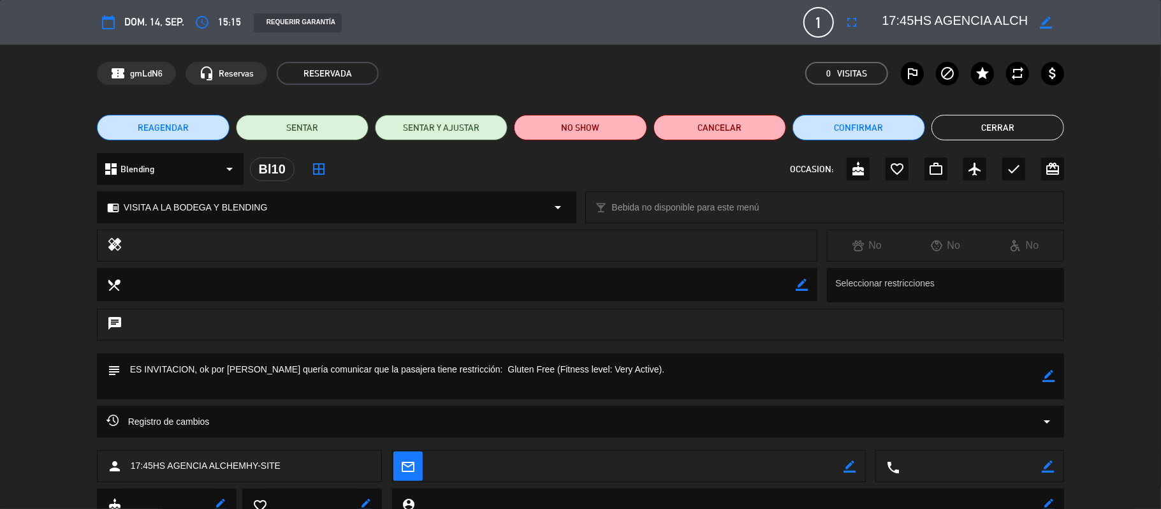
click at [985, 149] on div "REAGENDAR SENTAR SENTAR Y AJUSTAR NO SHOW Cancelar Confirmar Cerrar" at bounding box center [580, 127] width 1161 height 51
click at [985, 124] on button "Cerrar" at bounding box center [998, 128] width 133 height 26
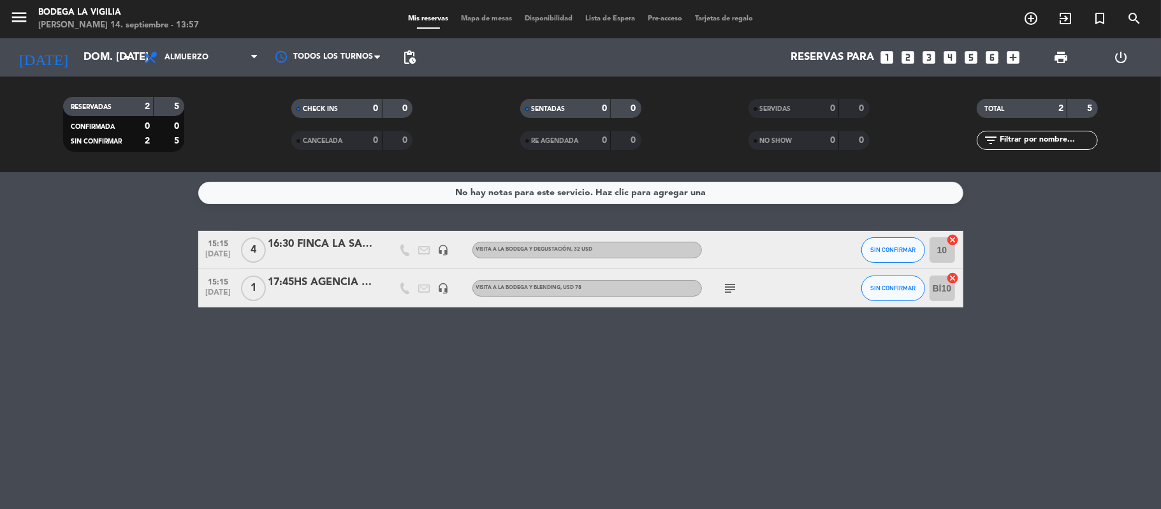
click at [289, 290] on div "17:45HS AGENCIA ALCHEMHY-SITE" at bounding box center [322, 282] width 108 height 17
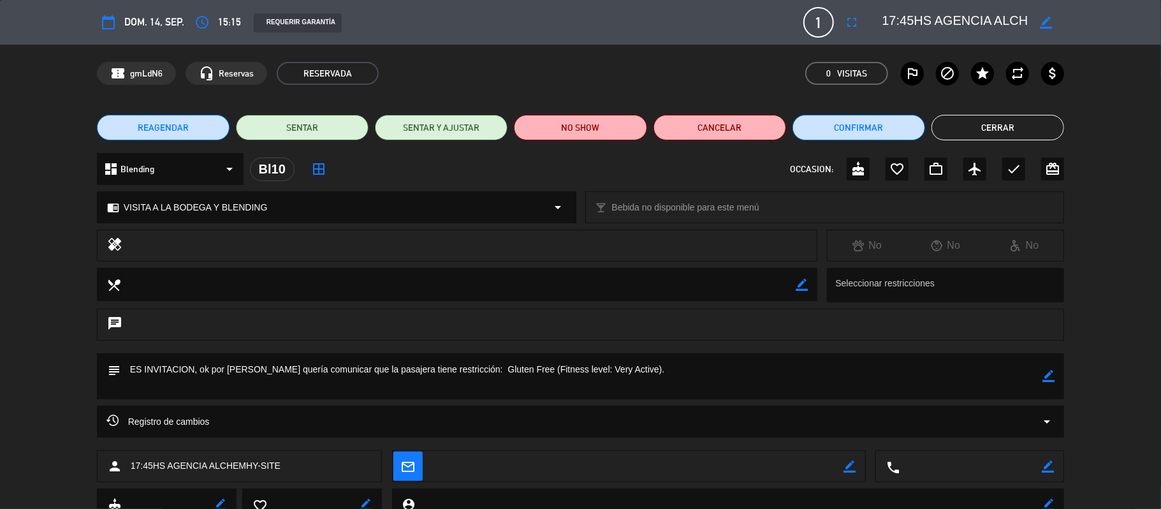
click at [1055, 129] on button "Cerrar" at bounding box center [998, 128] width 133 height 26
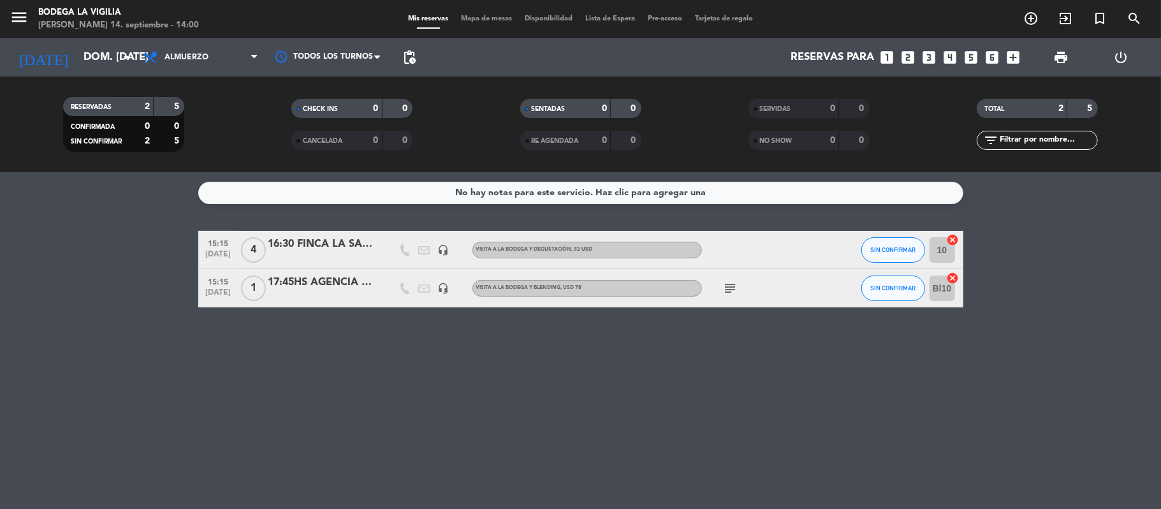
click at [13, 17] on icon "menu" at bounding box center [19, 17] width 19 height 19
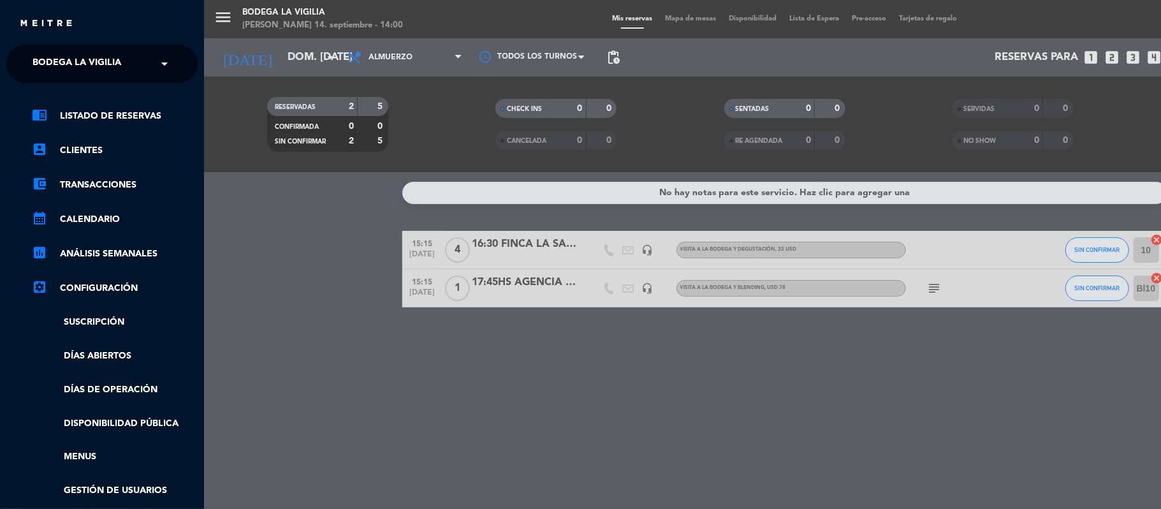
click at [36, 59] on span "Bodega La Vigilia" at bounding box center [77, 63] width 89 height 27
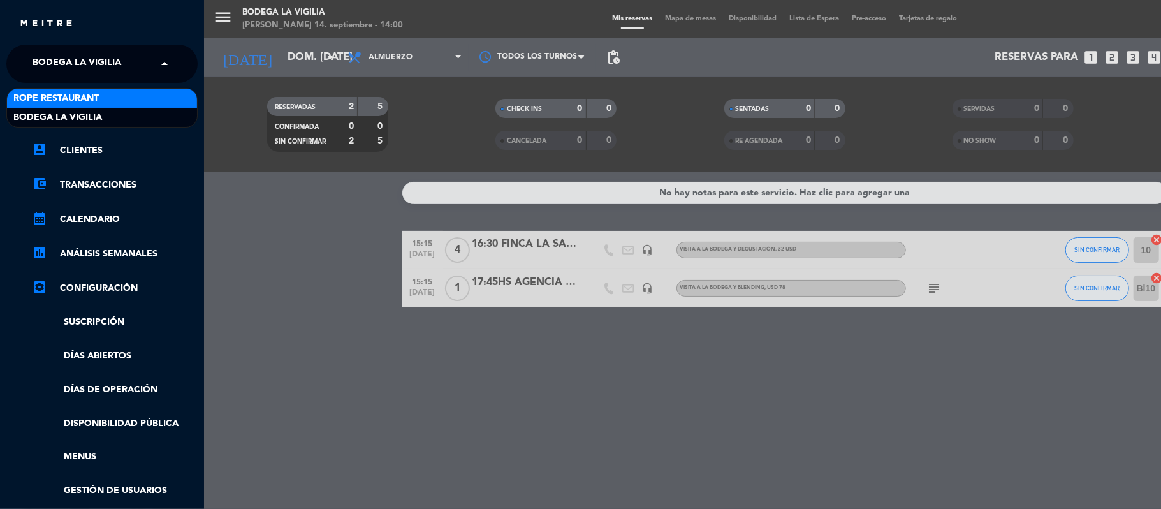
click at [55, 92] on span "Rope restaurant" at bounding box center [55, 98] width 85 height 15
